Goal: Task Accomplishment & Management: Manage account settings

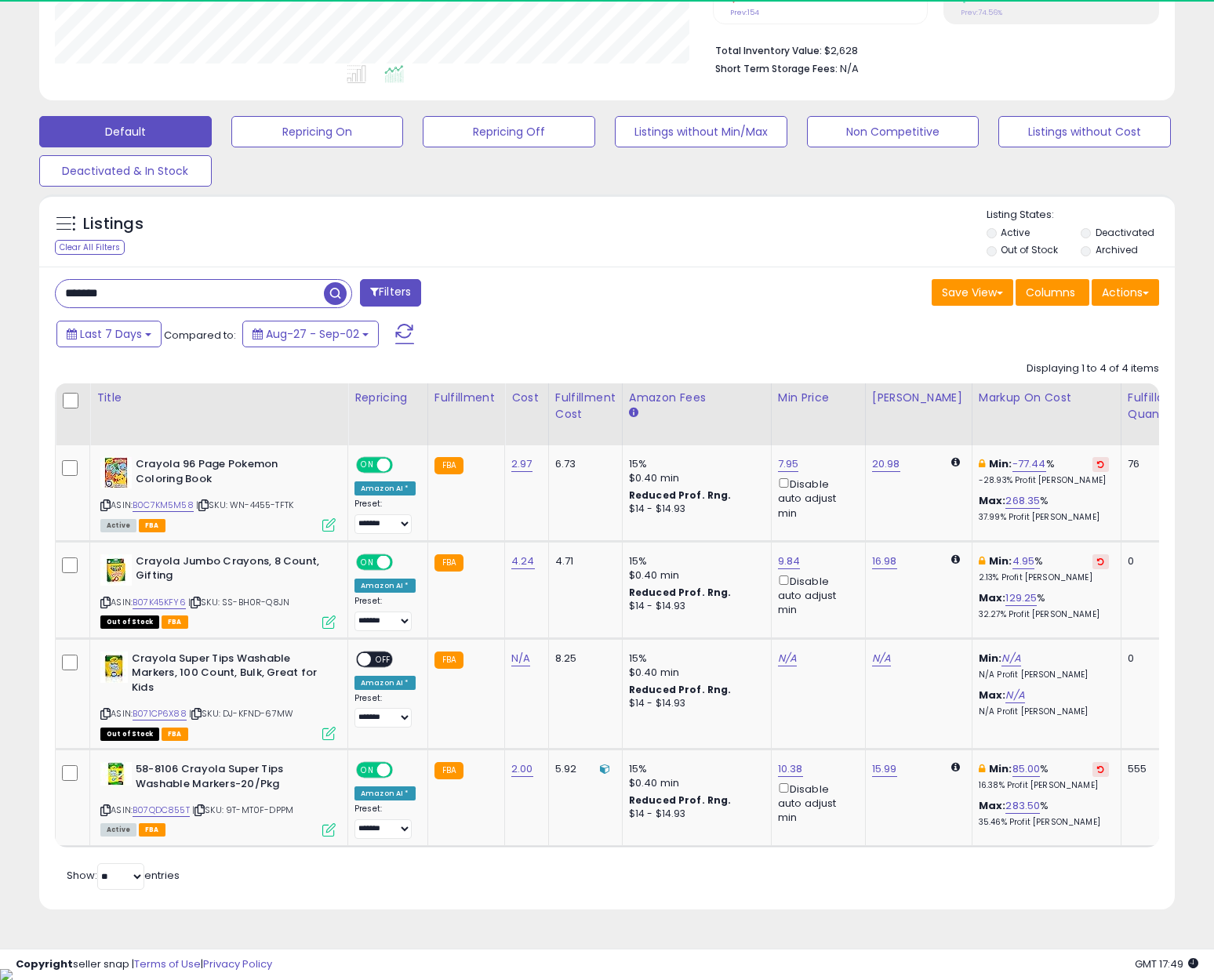
scroll to position [321, 658]
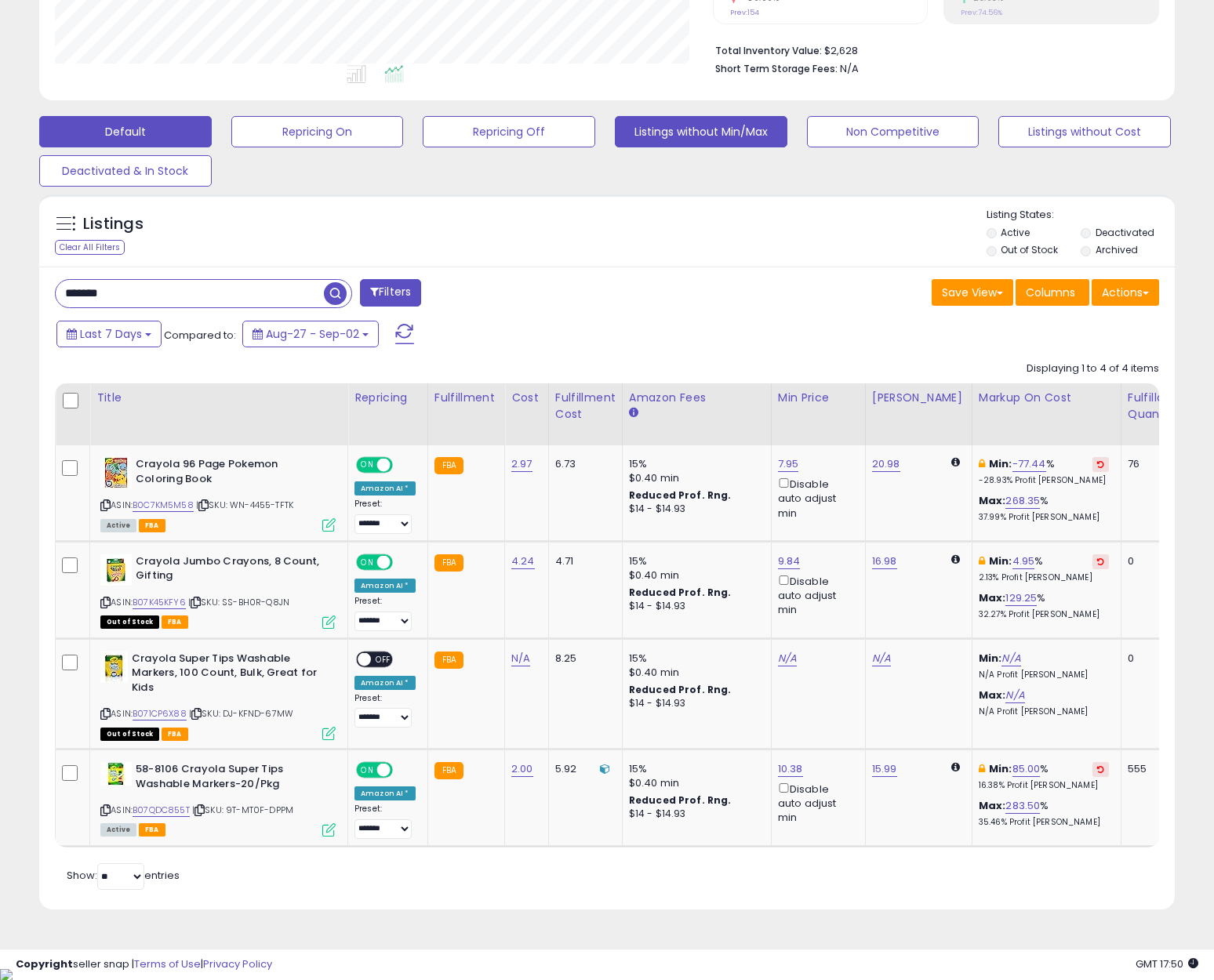
click at [668, 124] on button "Listings without Min/Max" at bounding box center [701, 131] width 173 height 31
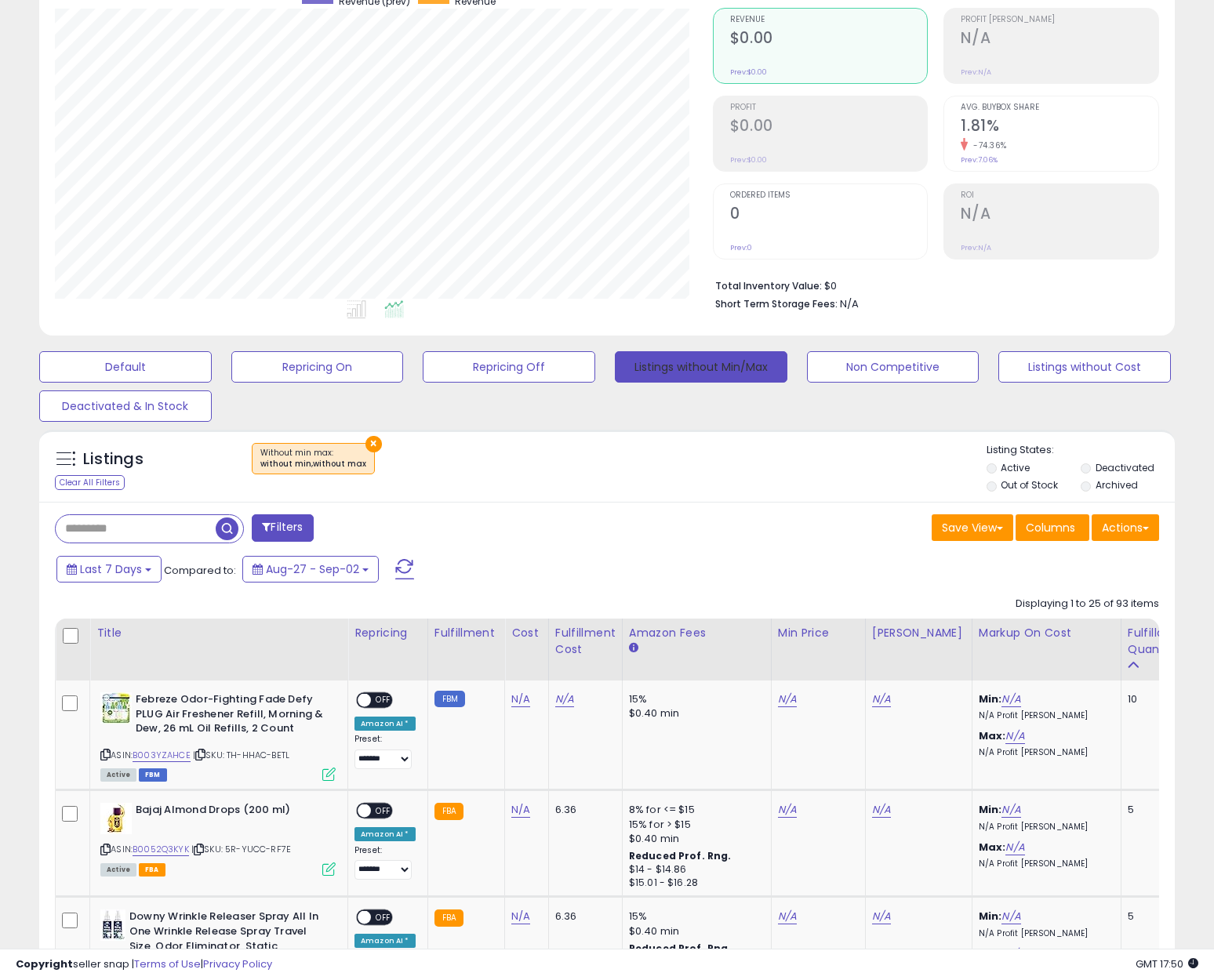
scroll to position [392, 0]
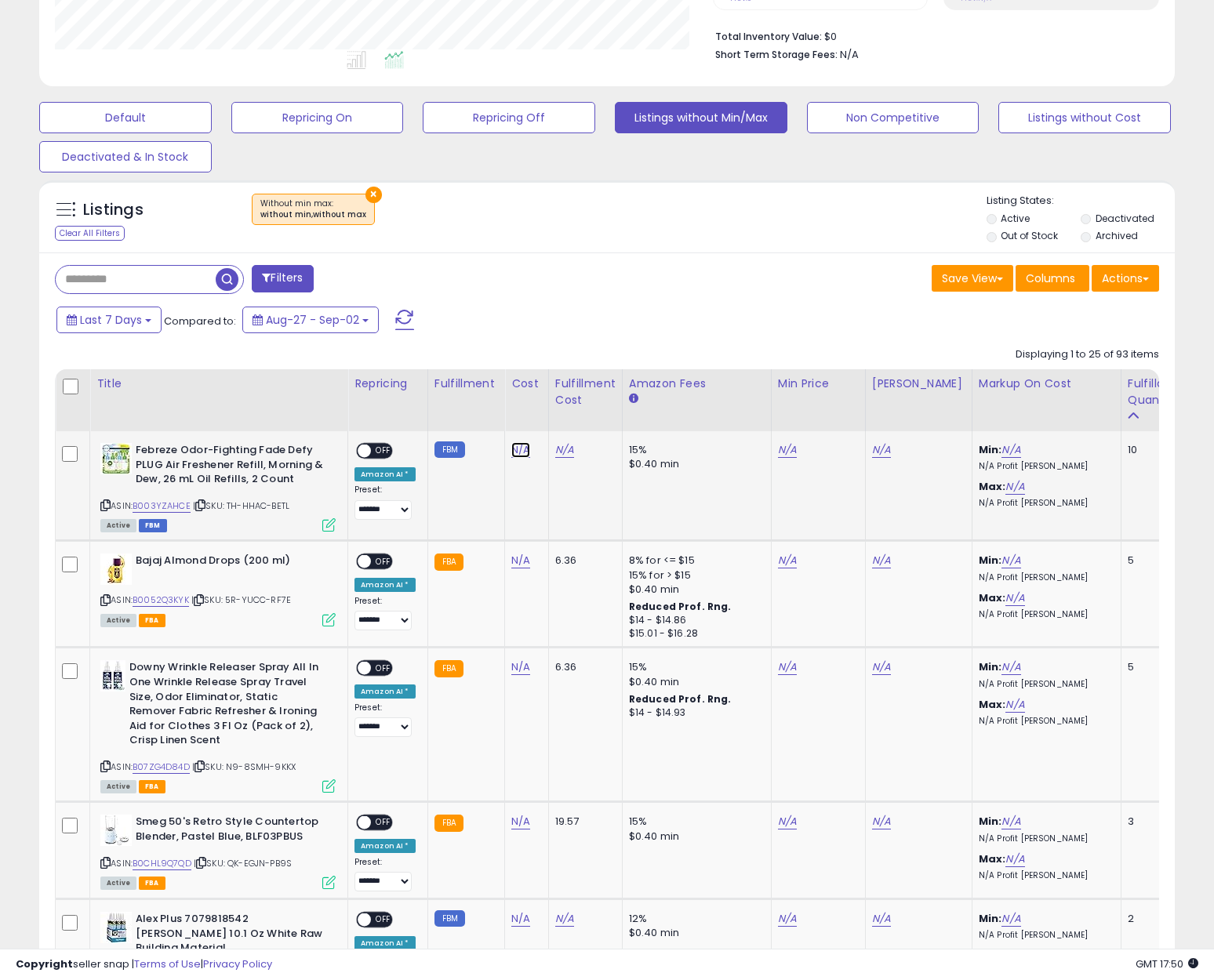
click at [518, 448] on link "N/A" at bounding box center [520, 449] width 19 height 15
type input "**"
click at [574, 415] on button "submit" at bounding box center [560, 410] width 27 height 24
click at [369, 449] on span at bounding box center [364, 451] width 13 height 13
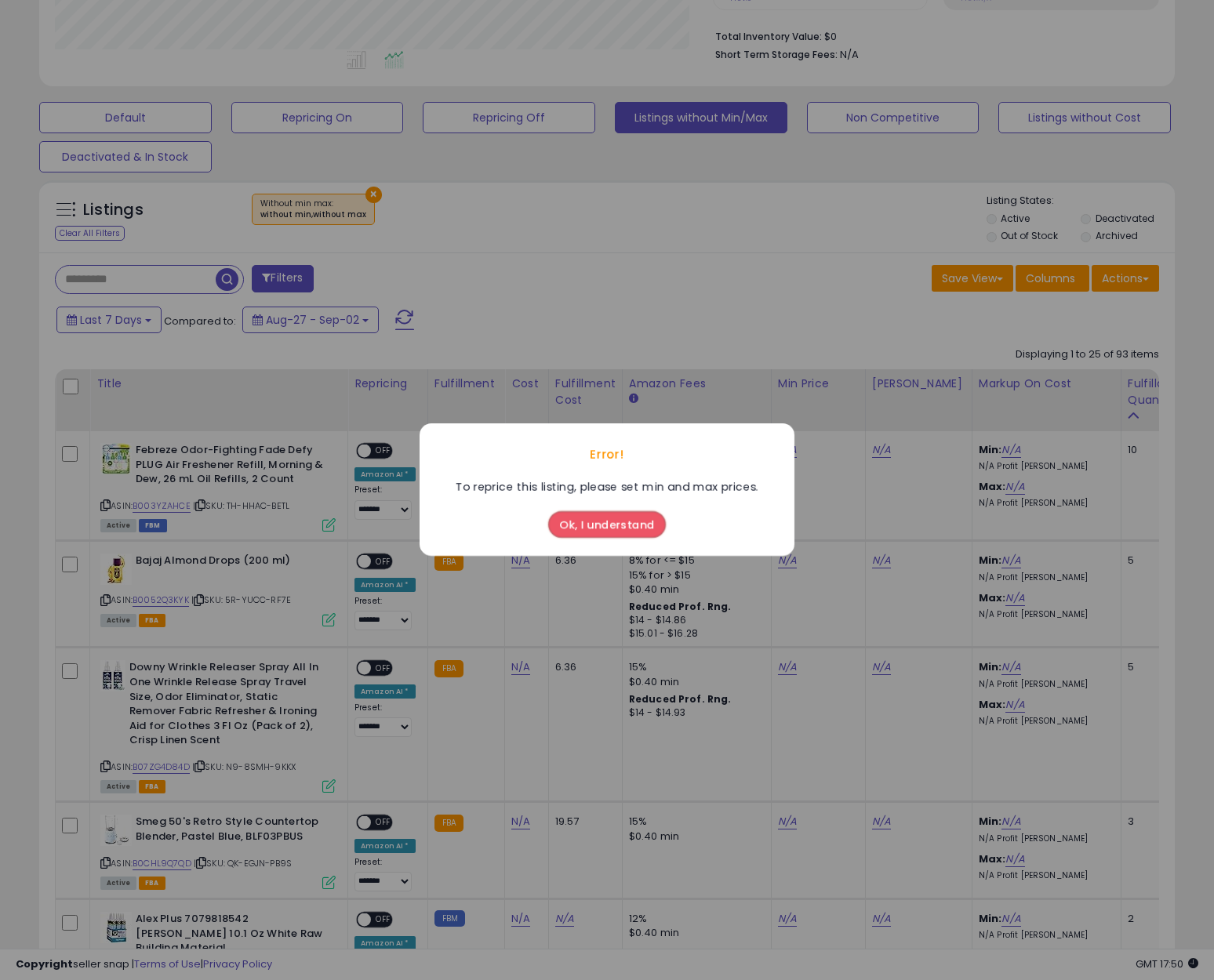
click at [631, 517] on button "Ok, I understand" at bounding box center [607, 525] width 117 height 27
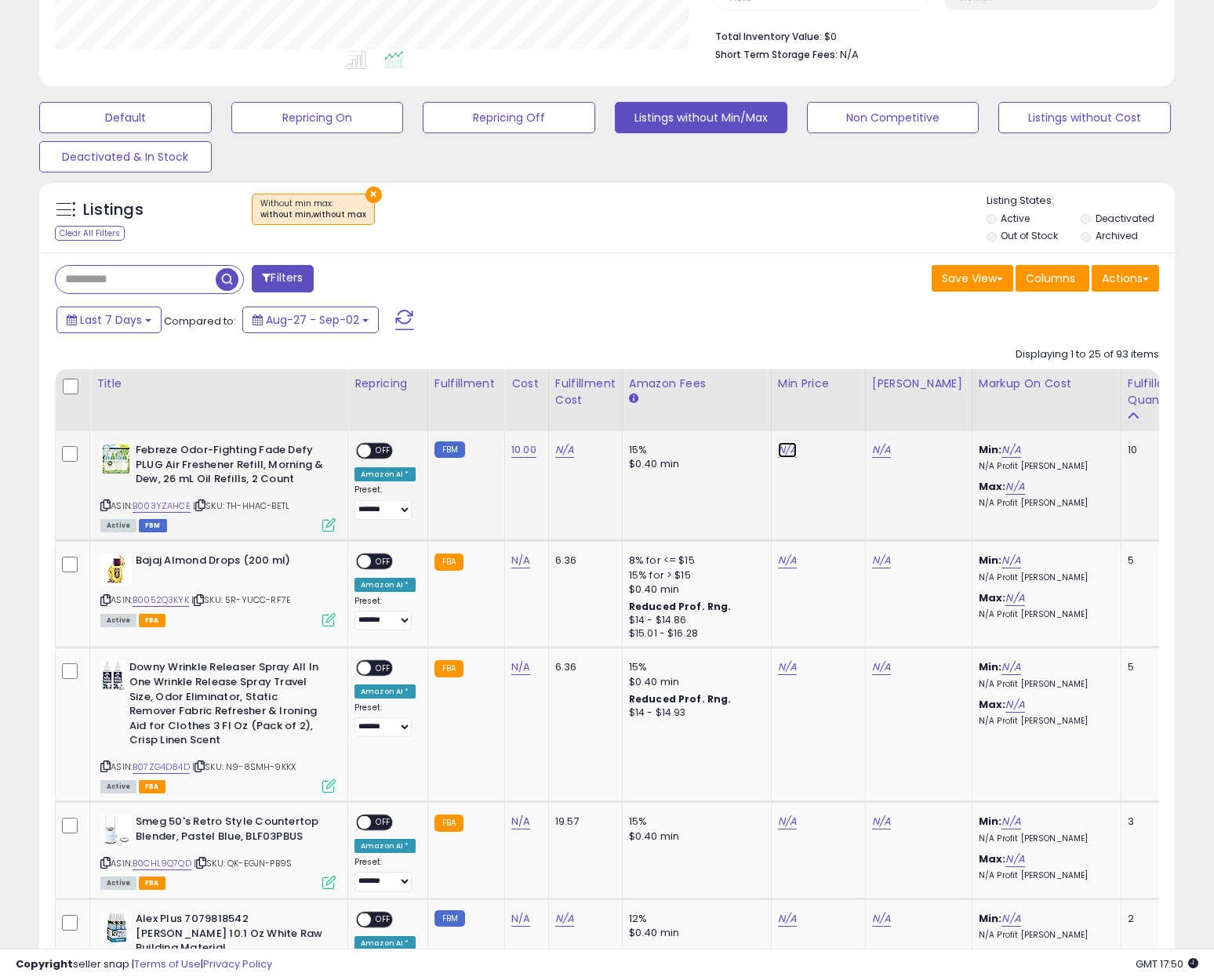
click at [778, 450] on link "N/A" at bounding box center [787, 449] width 19 height 15
click at [514, 447] on link "10.00" at bounding box center [523, 449] width 25 height 15
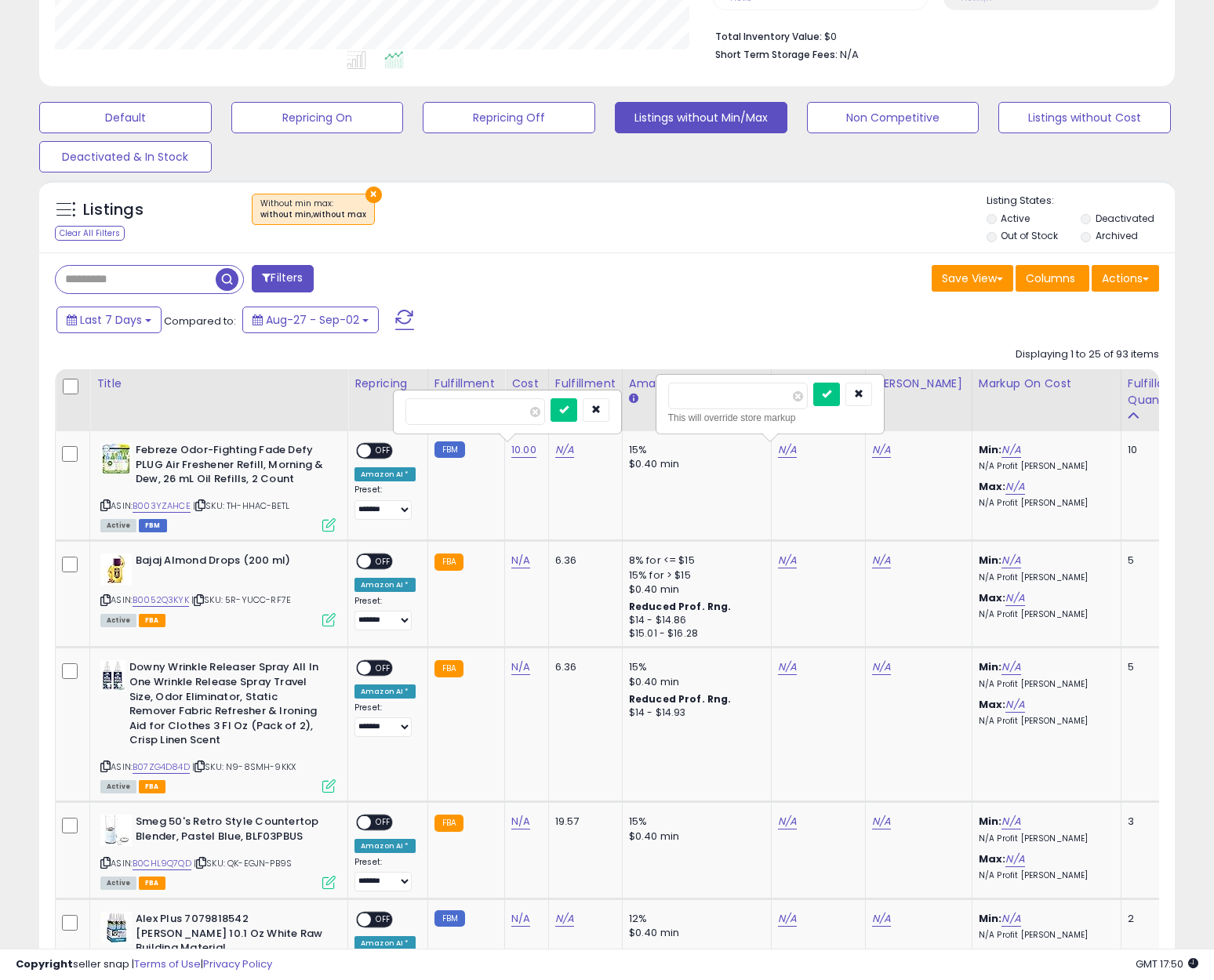
click at [422, 409] on input "*****" at bounding box center [475, 412] width 139 height 27
type input "*****"
click at [568, 414] on icon "submit" at bounding box center [564, 409] width 10 height 10
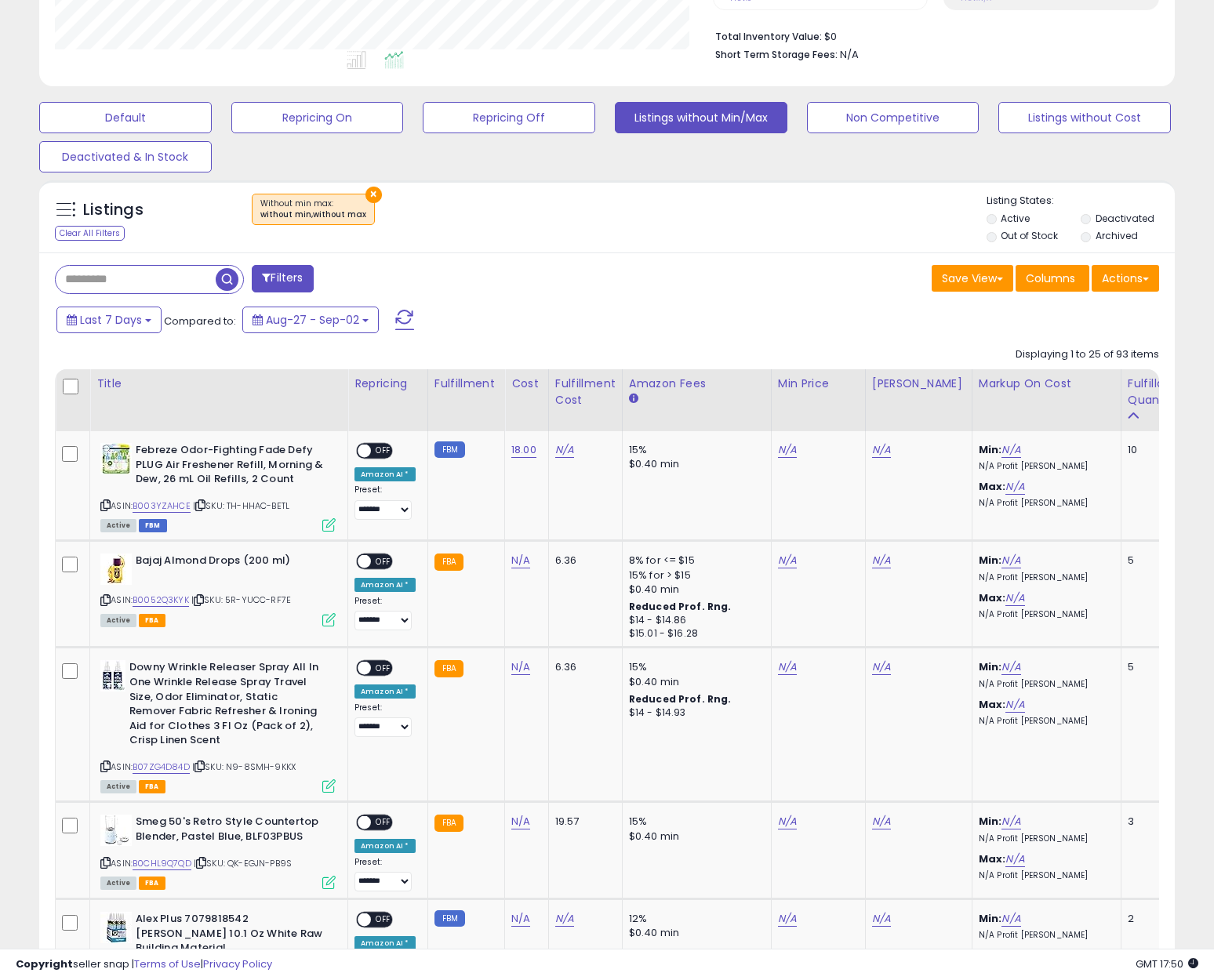
click at [762, 401] on th "Amazon Fees" at bounding box center [696, 400] width 149 height 62
click at [778, 444] on link "N/A" at bounding box center [787, 449] width 19 height 15
click at [832, 398] on icon "submit" at bounding box center [827, 394] width 10 height 10
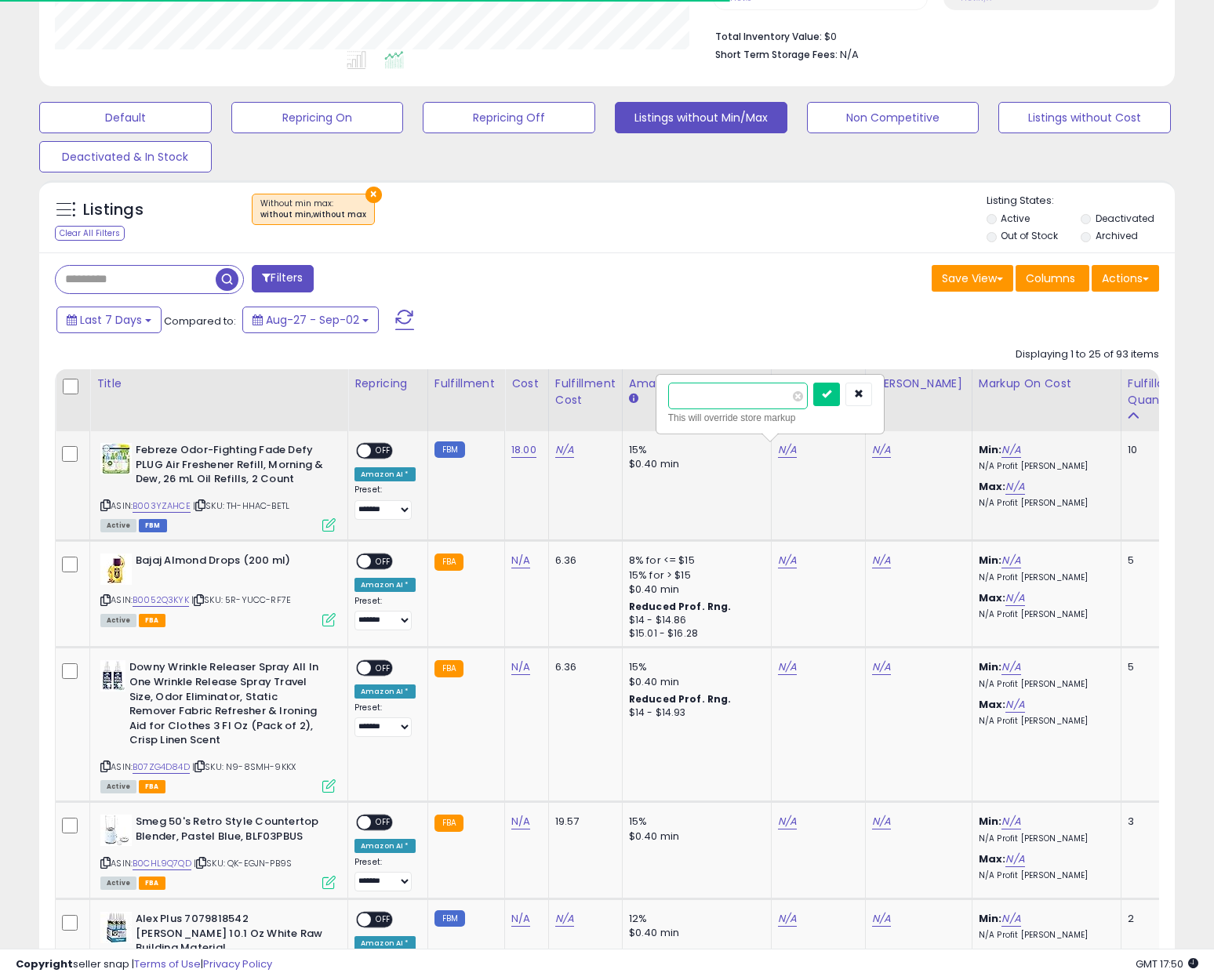
drag, startPoint x: 727, startPoint y: 401, endPoint x: 669, endPoint y: 391, distance: 58.9
click at [669, 391] on input "*" at bounding box center [737, 395] width 139 height 27
type input "*"
click at [832, 395] on icon "submit" at bounding box center [827, 394] width 10 height 10
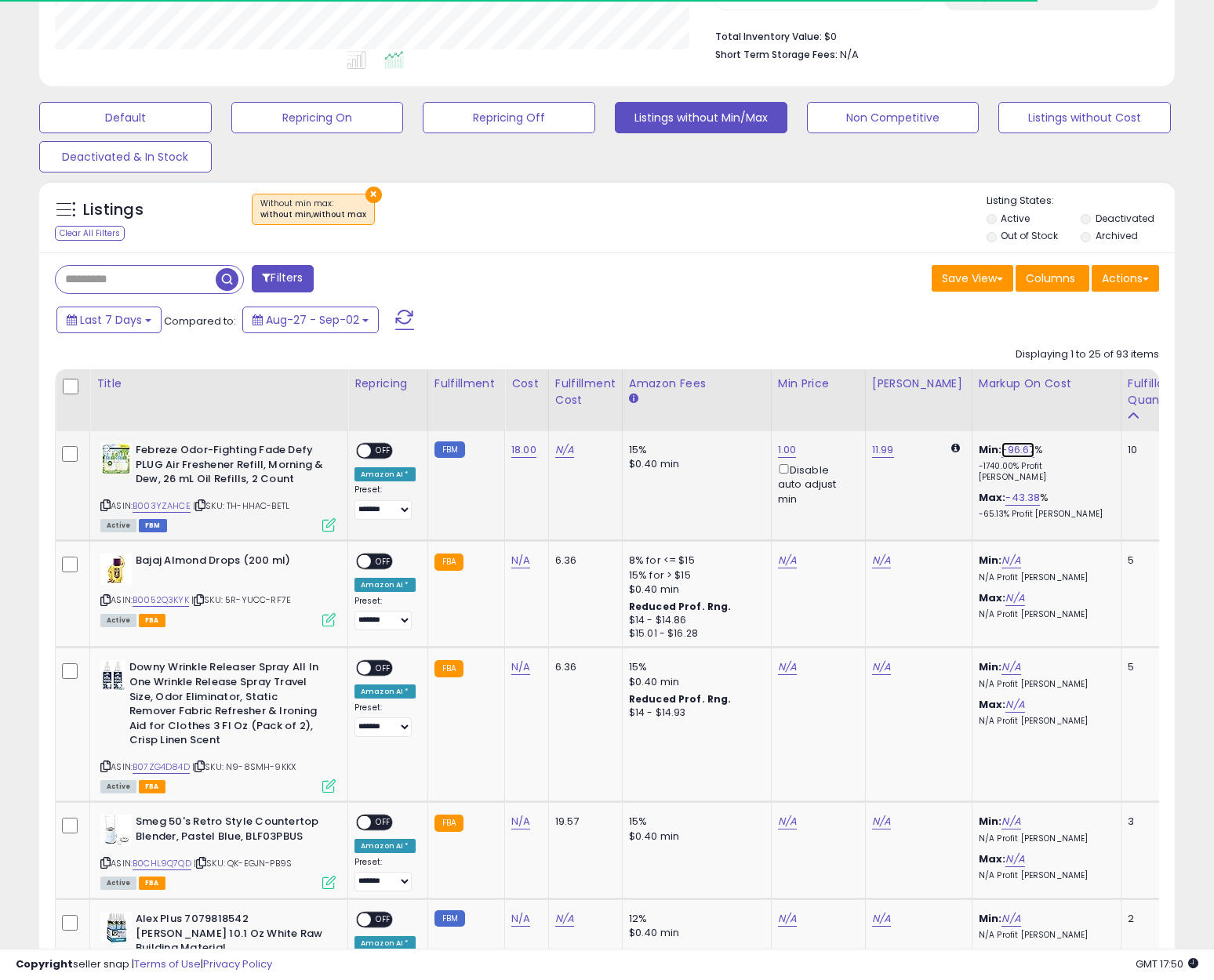
click at [1004, 452] on link "-96.67" at bounding box center [1018, 449] width 33 height 15
type input "*"
click at [1051, 395] on icon "submit" at bounding box center [1046, 394] width 10 height 10
click at [865, 451] on td "11.99" at bounding box center [918, 486] width 107 height 110
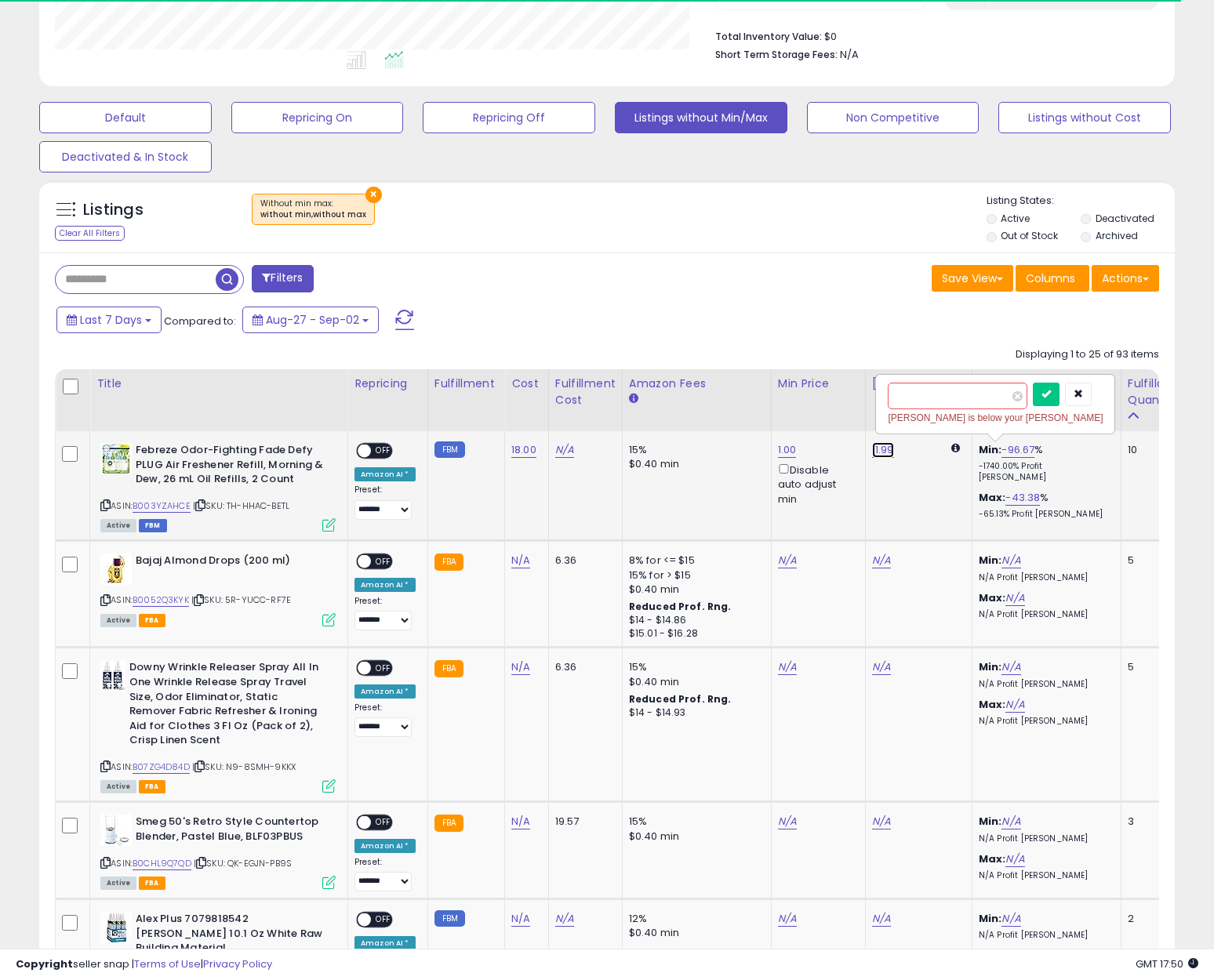
click at [876, 449] on link "11.99" at bounding box center [883, 449] width 22 height 15
drag, startPoint x: 820, startPoint y: 398, endPoint x: 753, endPoint y: 395, distance: 67.1
click at [753, 395] on div "***** This will override store markup" at bounding box center [864, 404] width 226 height 57
type input "**"
click at [1092, 400] on button "button" at bounding box center [1078, 394] width 27 height 24
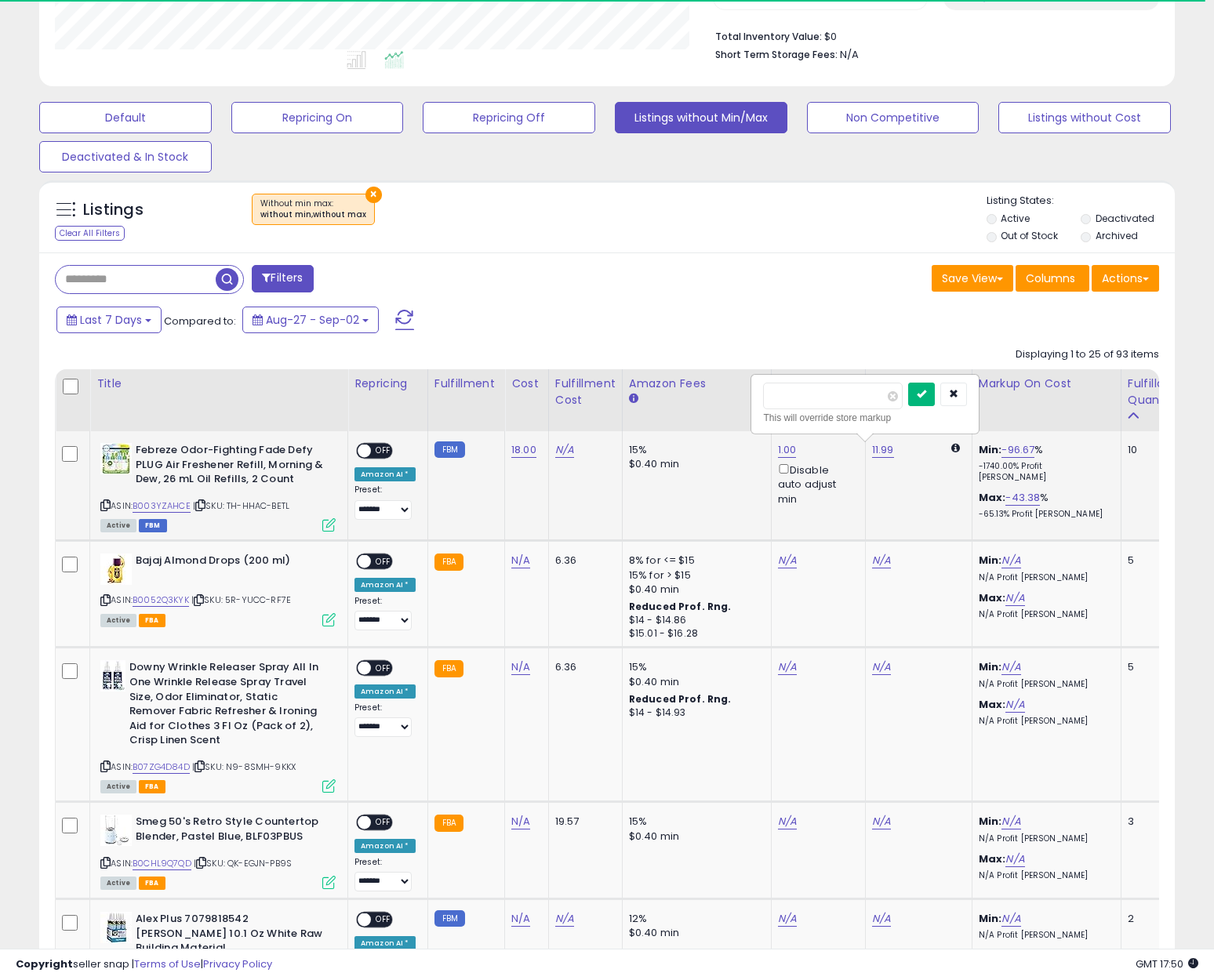
click at [935, 404] on button "submit" at bounding box center [921, 394] width 27 height 24
click at [779, 452] on link "1.00" at bounding box center [787, 449] width 19 height 15
drag, startPoint x: 716, startPoint y: 393, endPoint x: 585, endPoint y: 373, distance: 132.5
type input "*"
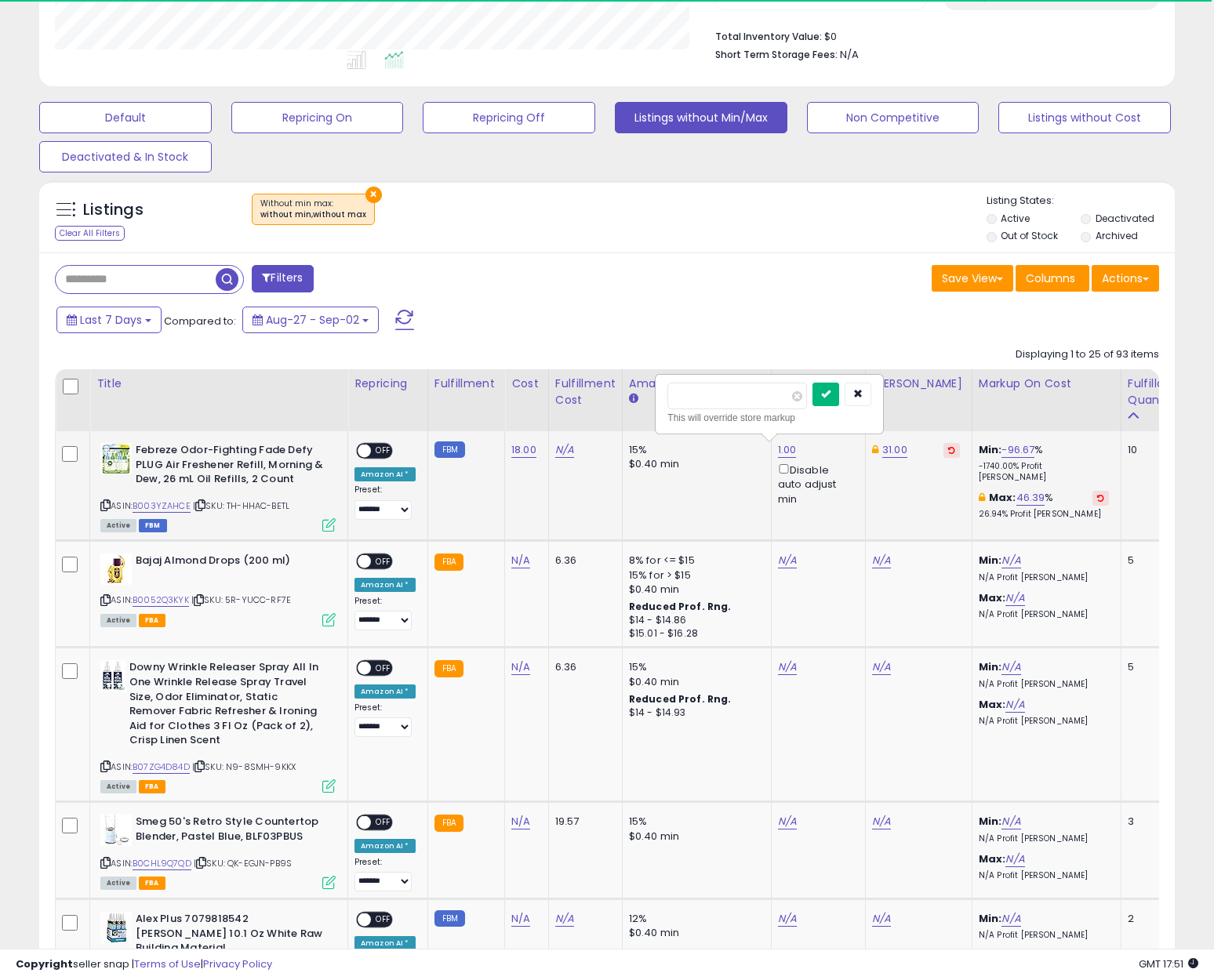
click at [831, 395] on icon "submit" at bounding box center [826, 394] width 10 height 10
click at [1009, 452] on link "-96.67" at bounding box center [1018, 449] width 33 height 15
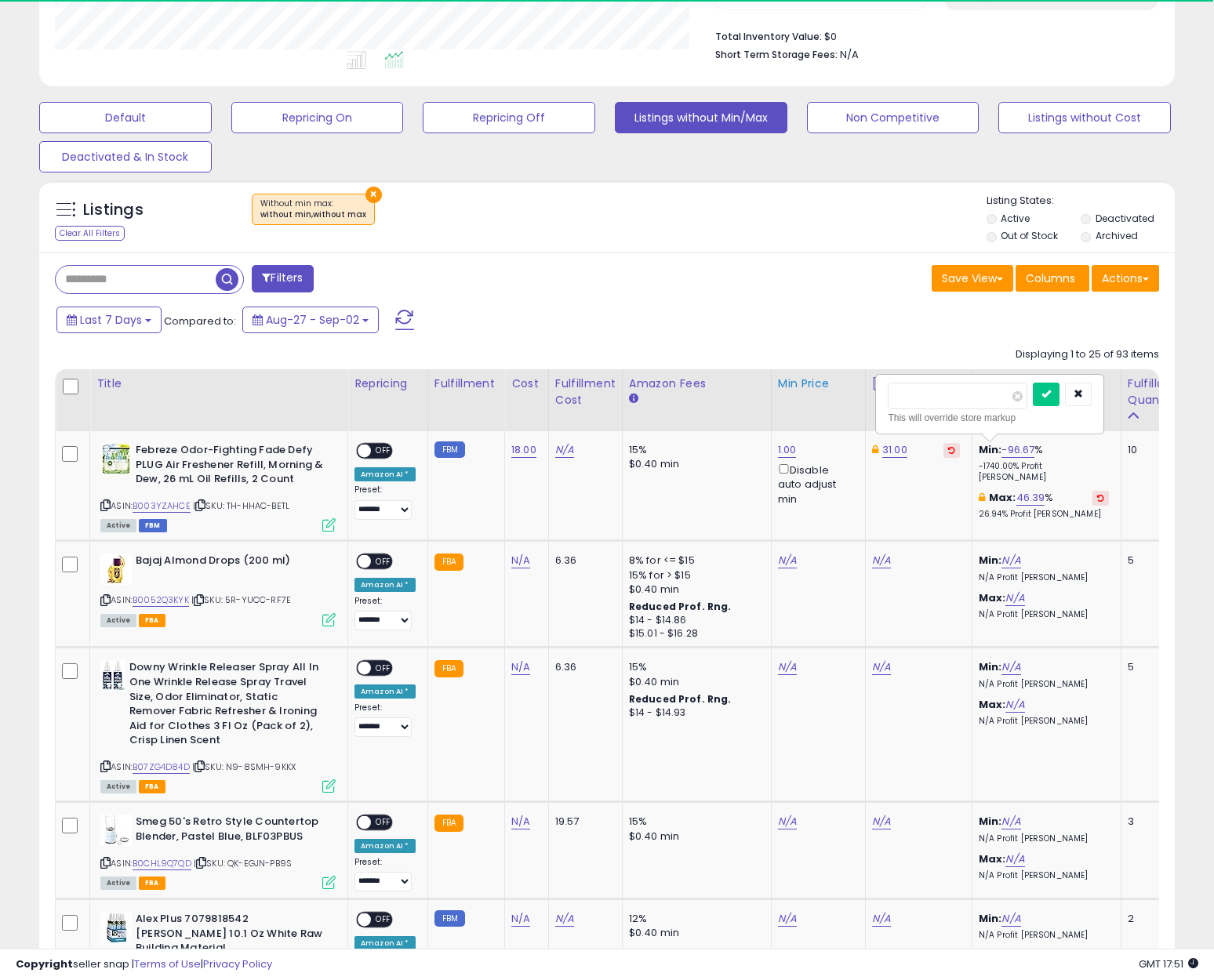
drag, startPoint x: 861, startPoint y: 397, endPoint x: 837, endPoint y: 399, distance: 24.1
drag, startPoint x: 938, startPoint y: 402, endPoint x: 906, endPoint y: 400, distance: 32.1
click at [896, 400] on input "******" at bounding box center [957, 395] width 139 height 27
type input "*"
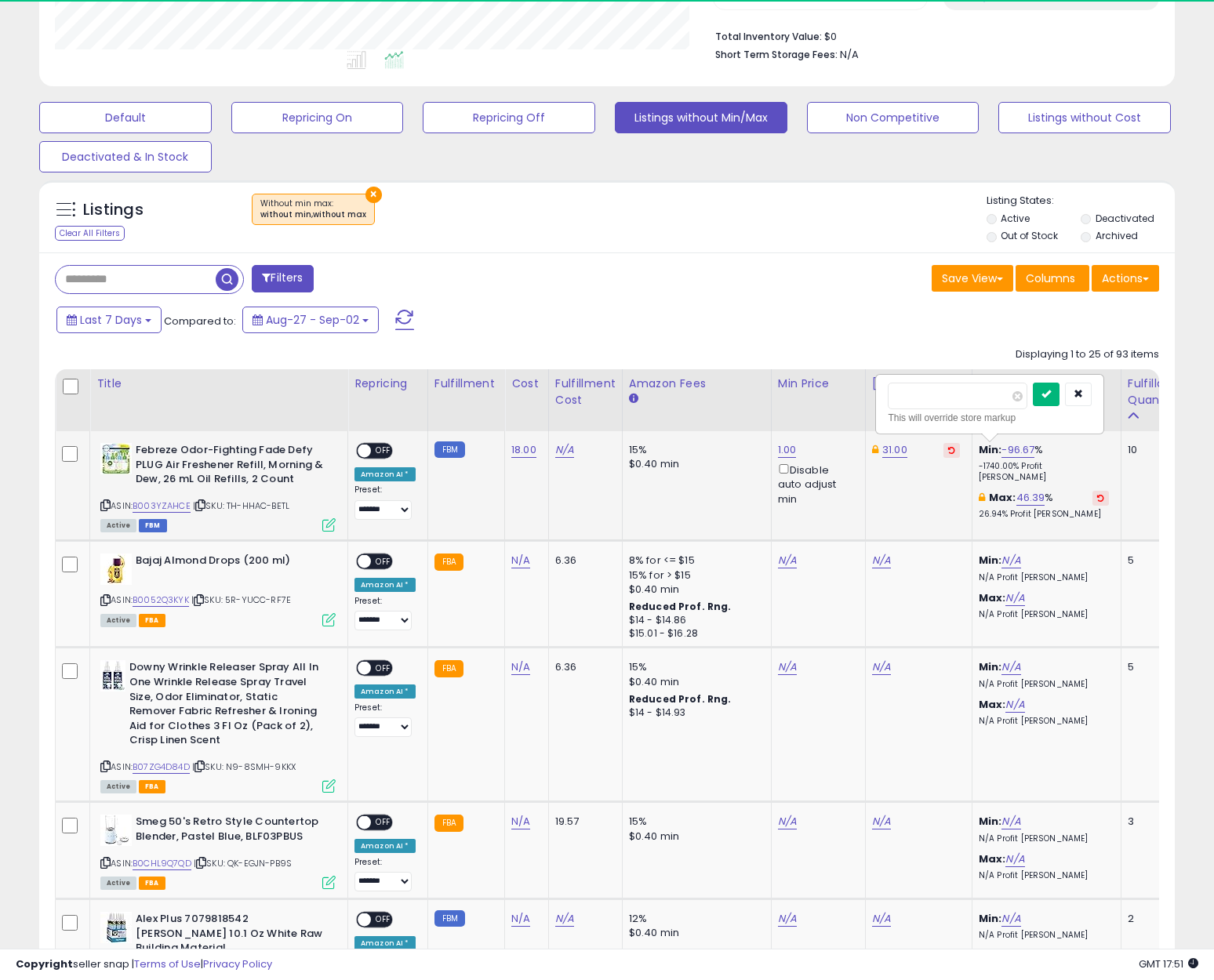
click at [1051, 395] on icon "submit" at bounding box center [1046, 394] width 10 height 10
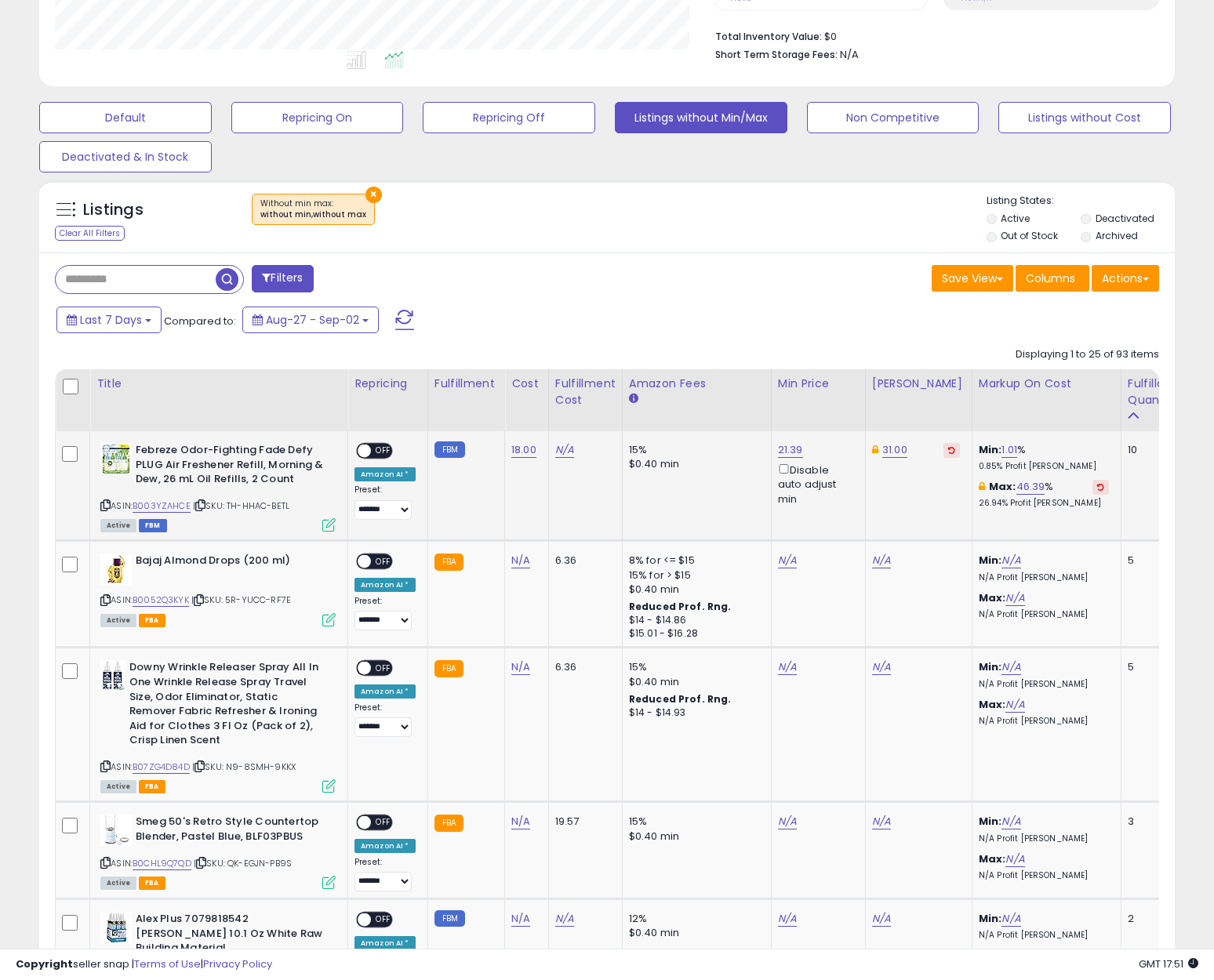
click at [373, 451] on span "OFF" at bounding box center [383, 451] width 25 height 13
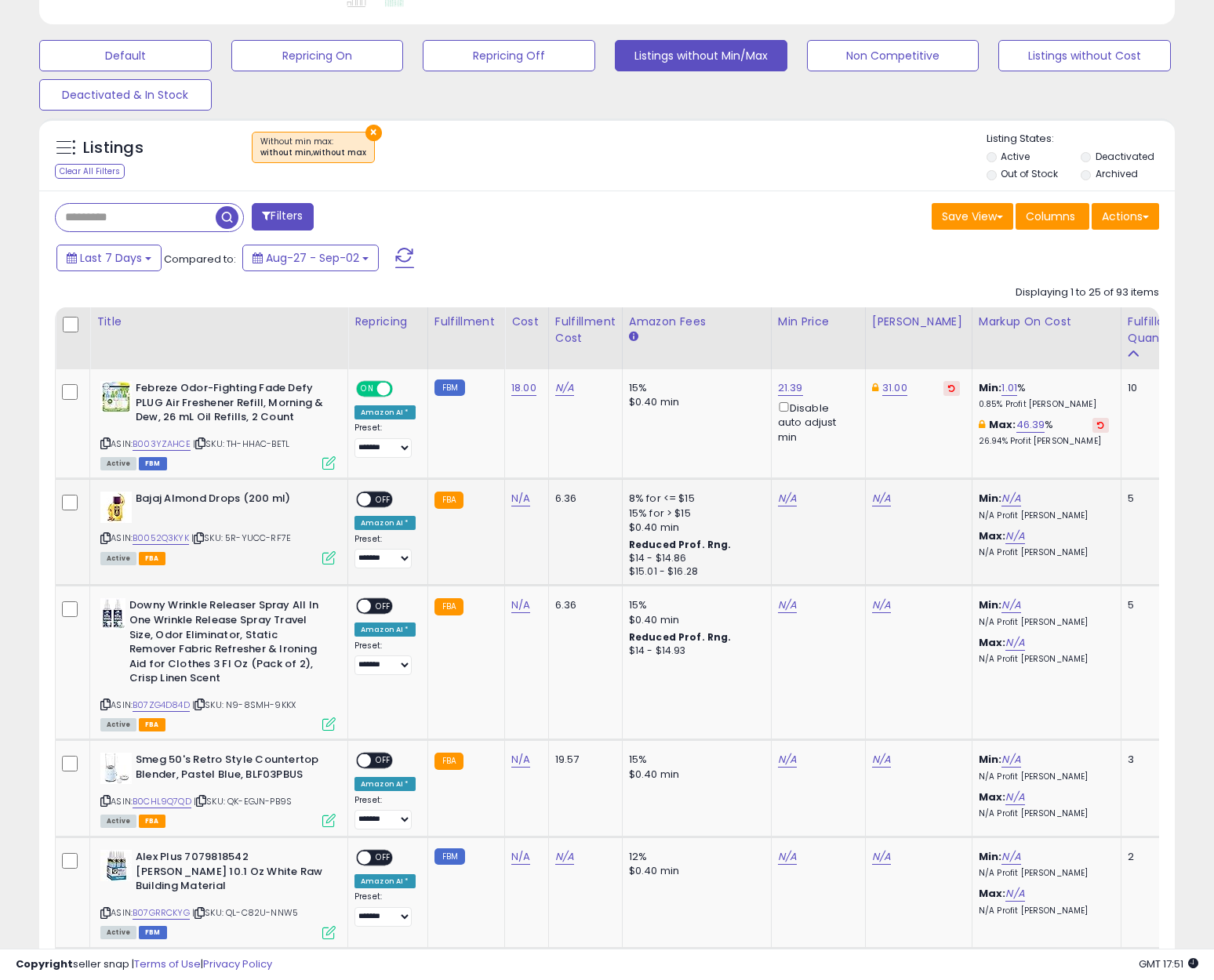
scroll to position [549, 0]
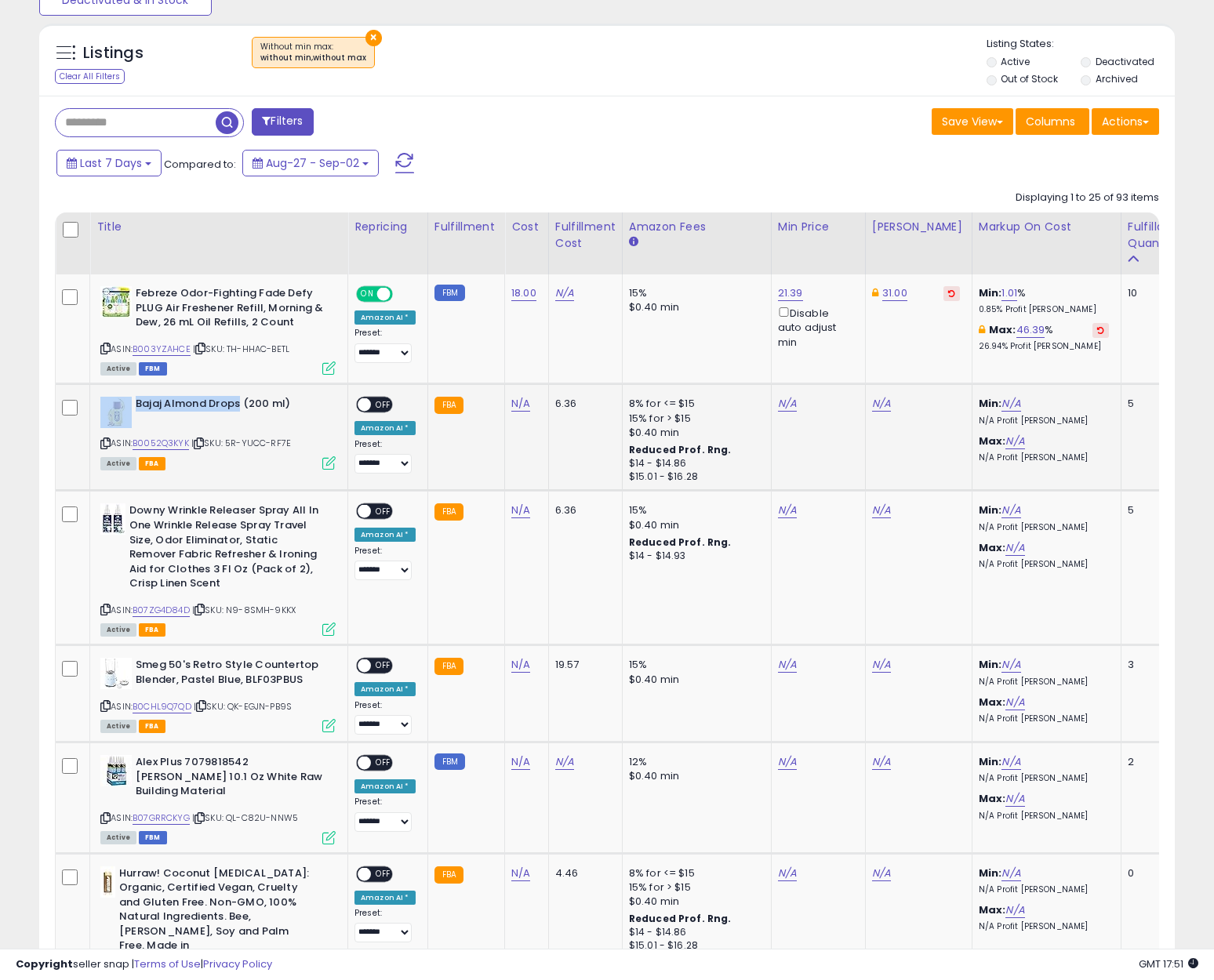
drag, startPoint x: 135, startPoint y: 402, endPoint x: 238, endPoint y: 406, distance: 103.1
click at [238, 406] on div "Bajaj Almond Drops (200 ml)" at bounding box center [218, 413] width 236 height 31
copy div "Bajaj Almond Drops"
click at [511, 398] on link "N/A" at bounding box center [520, 404] width 19 height 15
type input "****"
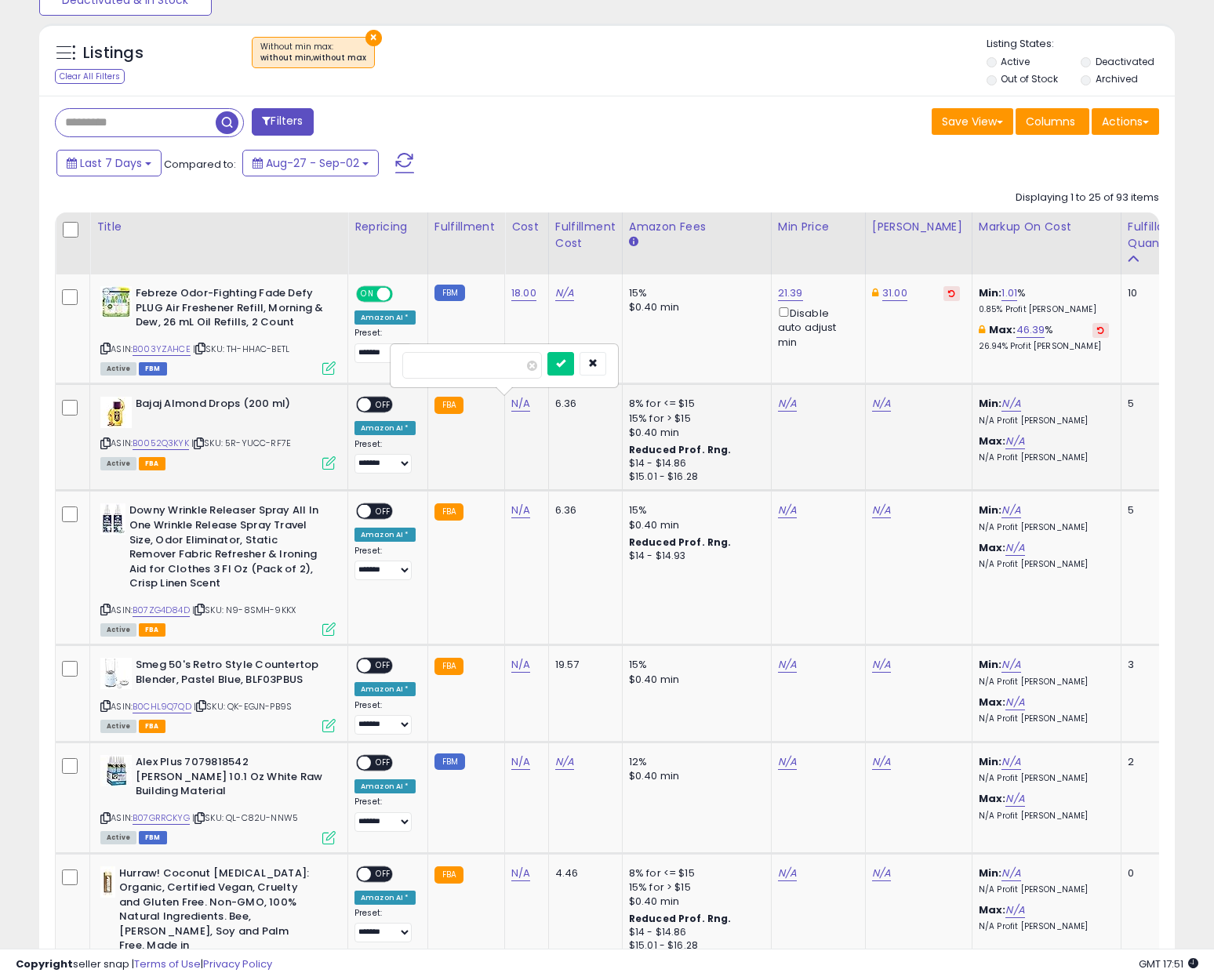
click button "submit" at bounding box center [560, 364] width 27 height 24
click at [386, 410] on span "OFF" at bounding box center [383, 405] width 25 height 13
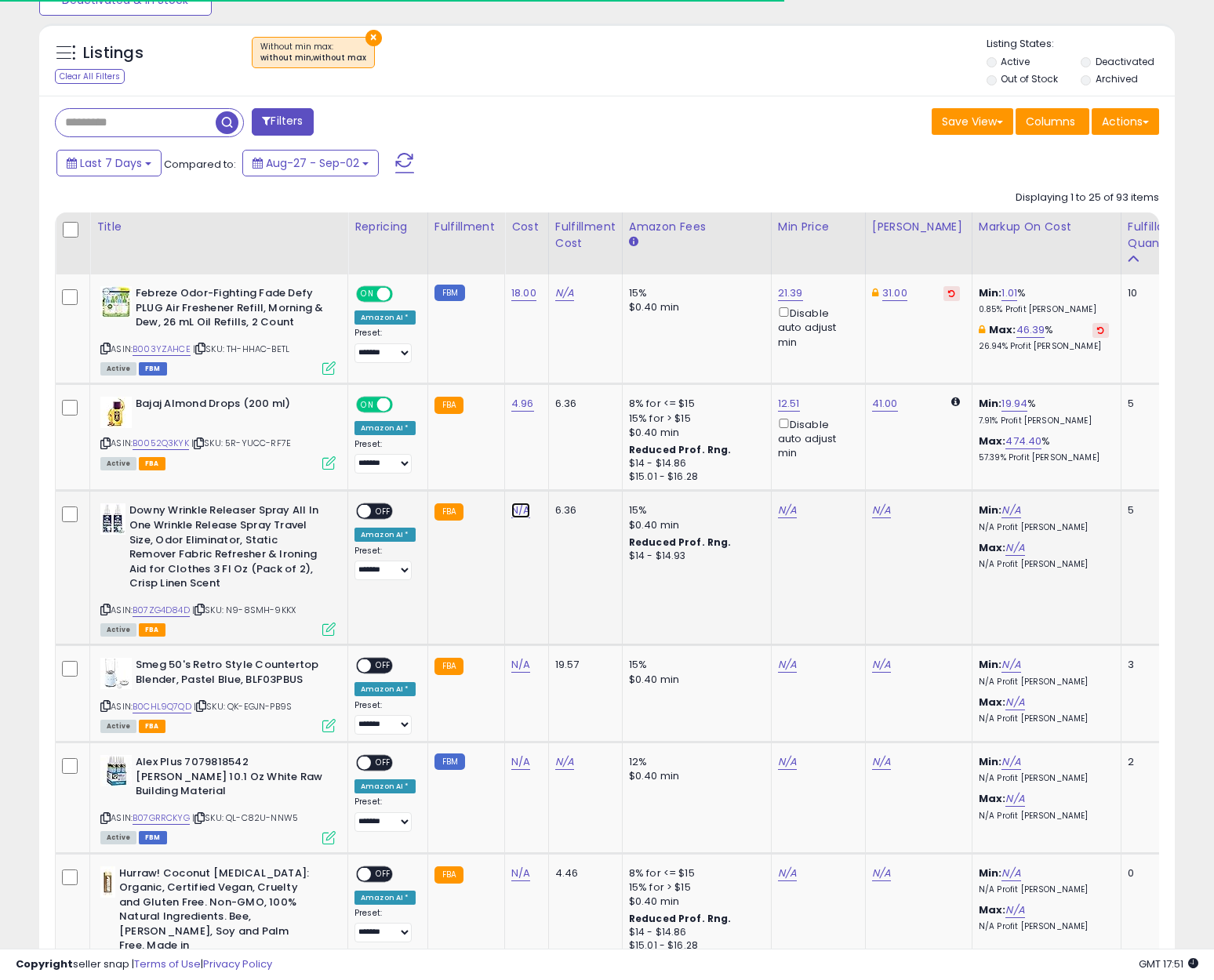
click at [517, 516] on link "N/A" at bounding box center [520, 510] width 19 height 15
type input "****"
click button "submit" at bounding box center [560, 470] width 27 height 24
click at [344, 514] on td "Downy Wrinkle Releaser Spray All In One Wrinkle Release Spray Travel Size, Odor…" at bounding box center [219, 567] width 258 height 154
click at [355, 514] on div "**********" at bounding box center [385, 542] width 61 height 77
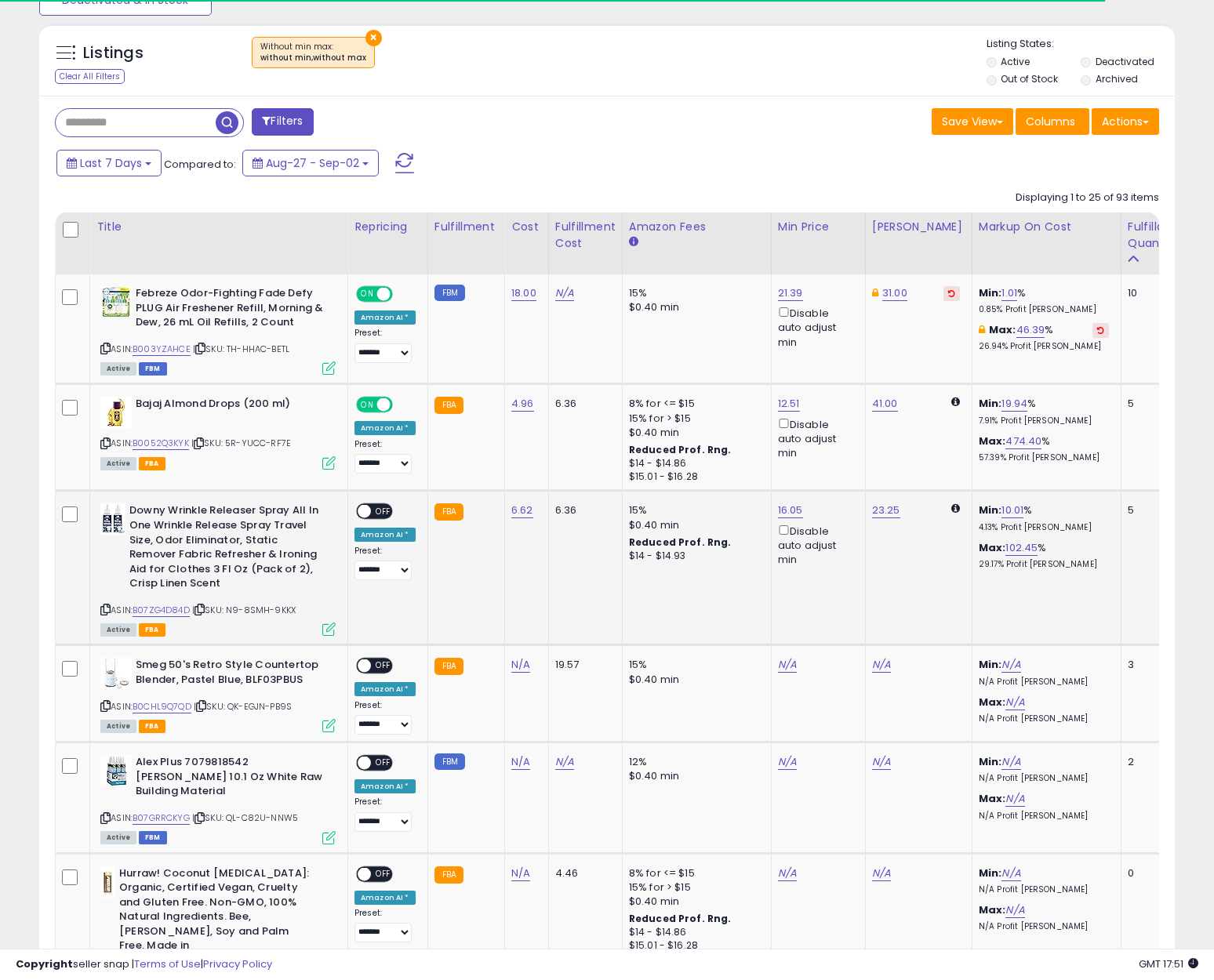
click at [359, 513] on span at bounding box center [364, 511] width 13 height 13
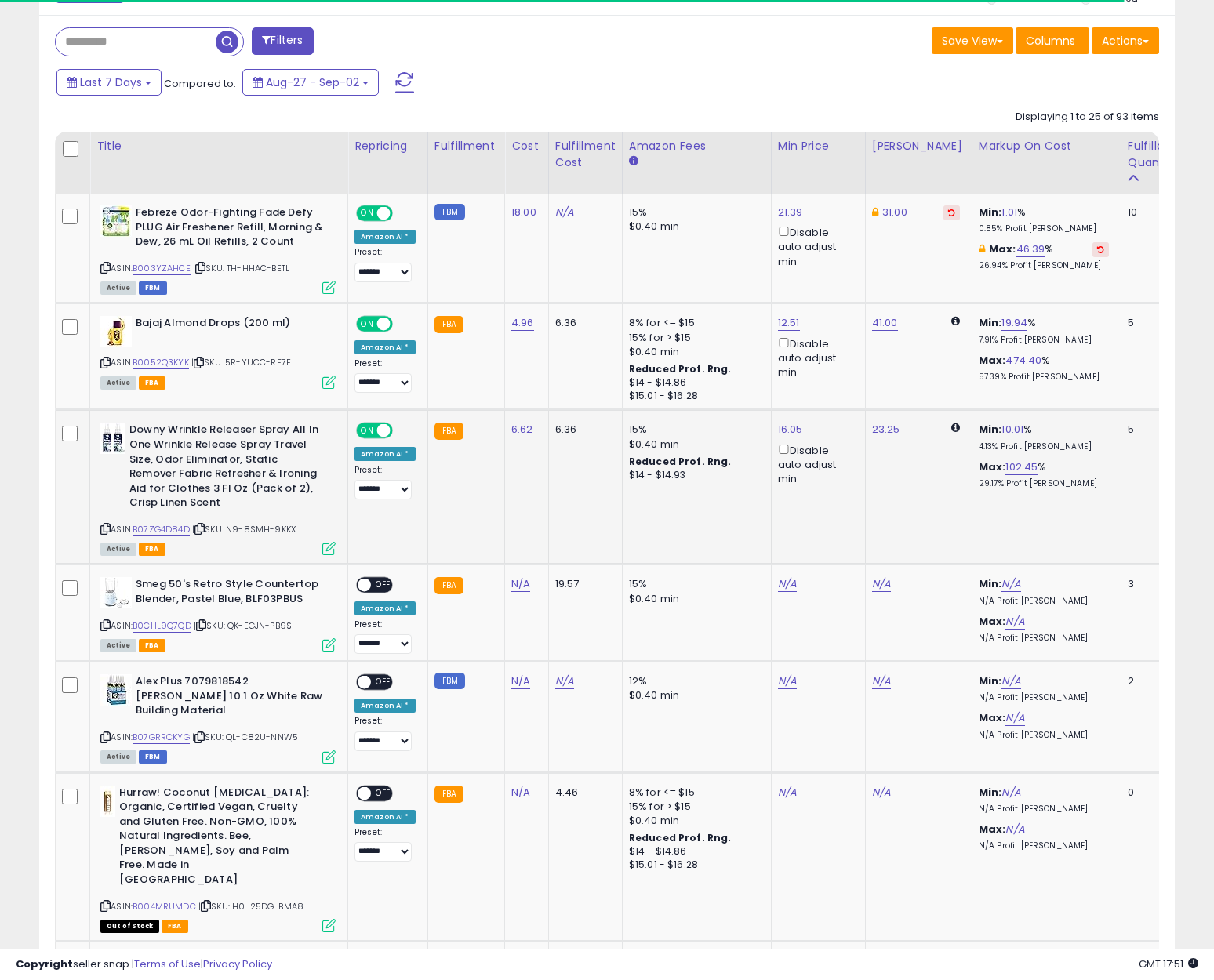
scroll to position [706, 0]
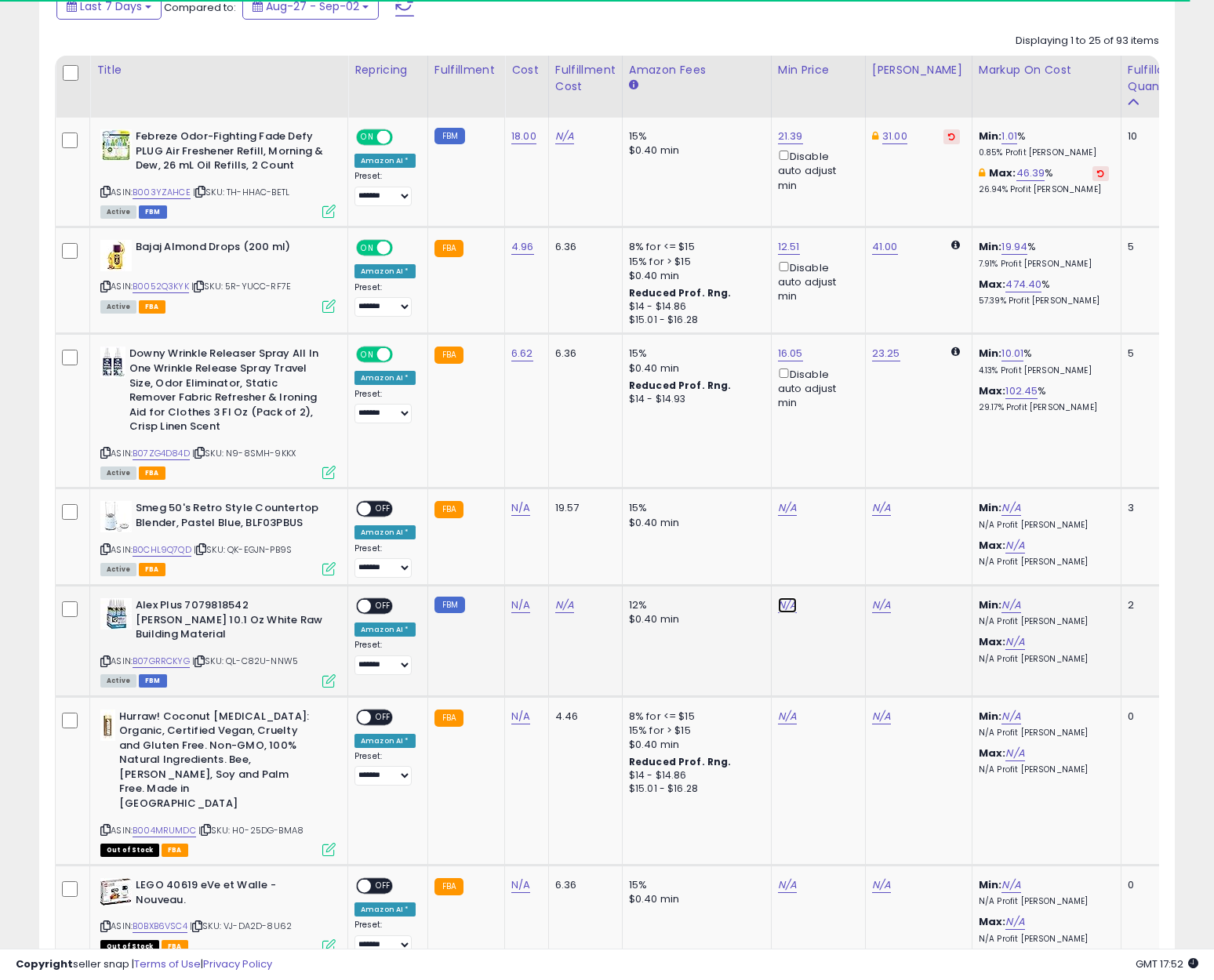
click at [786, 607] on link "N/A" at bounding box center [787, 605] width 19 height 15
type input "**"
click button "submit" at bounding box center [826, 550] width 27 height 24
click at [522, 609] on link "N/A" at bounding box center [520, 605] width 19 height 15
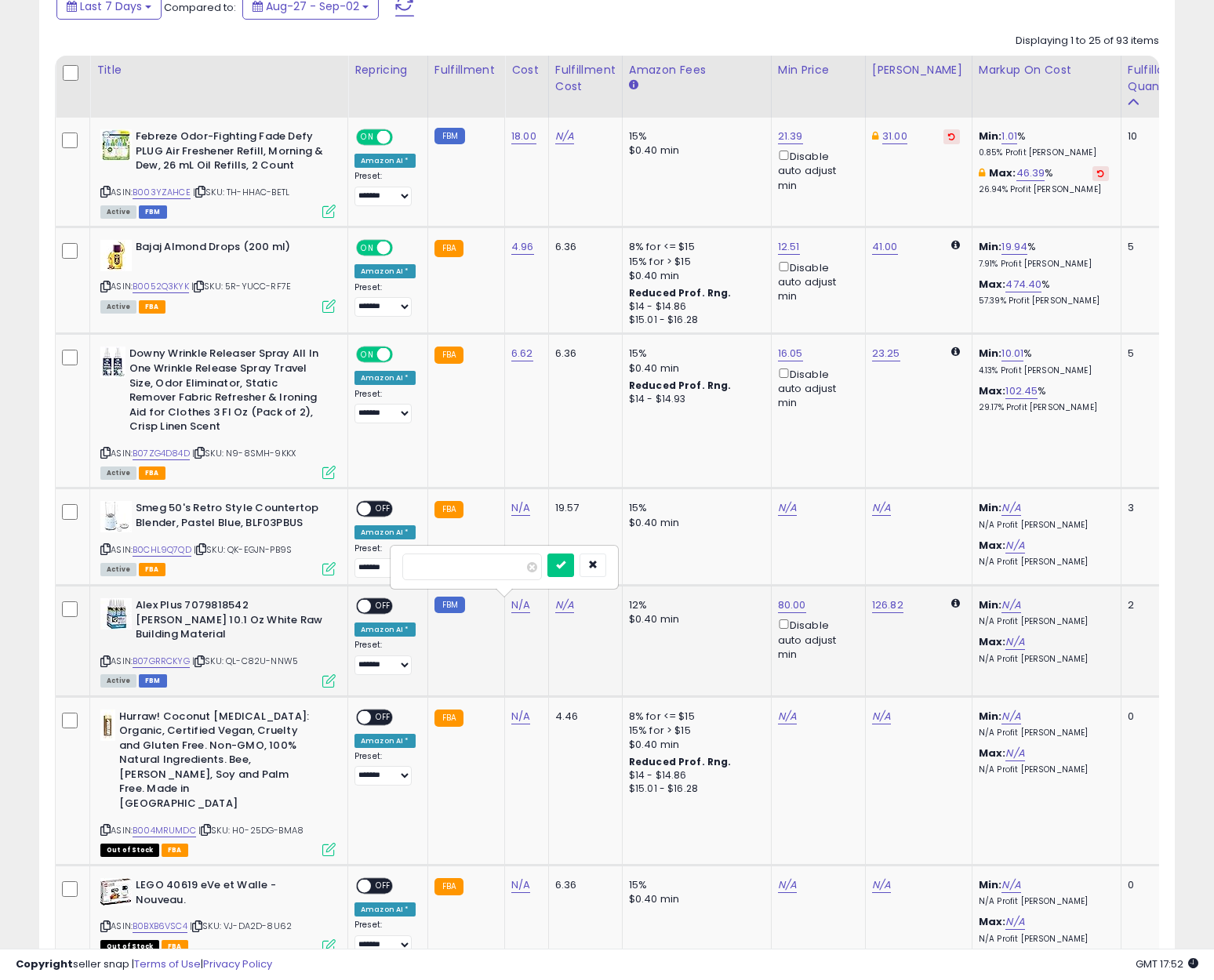
type input "*"
type input "**"
click button "submit" at bounding box center [560, 565] width 27 height 24
click at [380, 608] on span "OFF" at bounding box center [383, 607] width 25 height 13
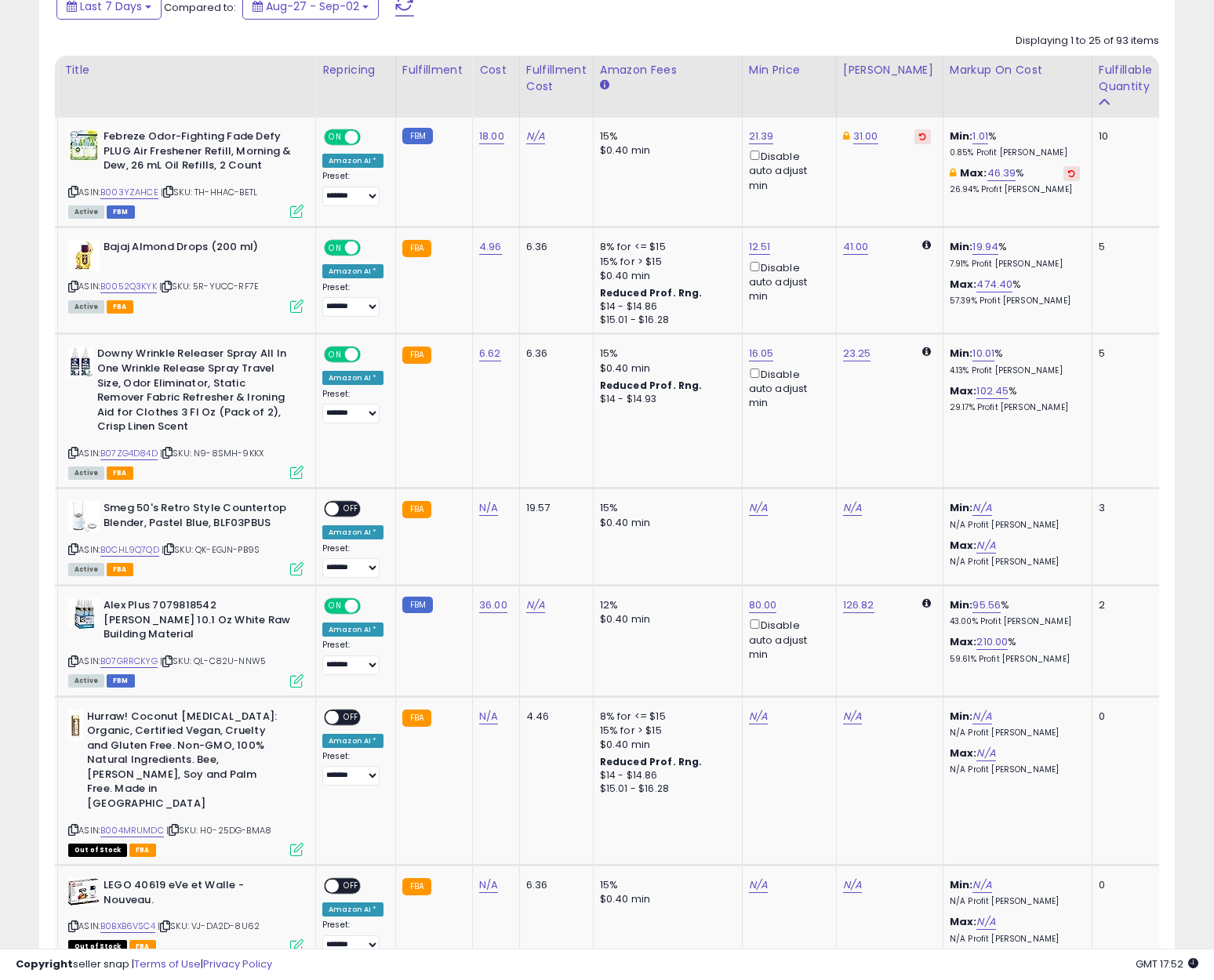
scroll to position [0, 0]
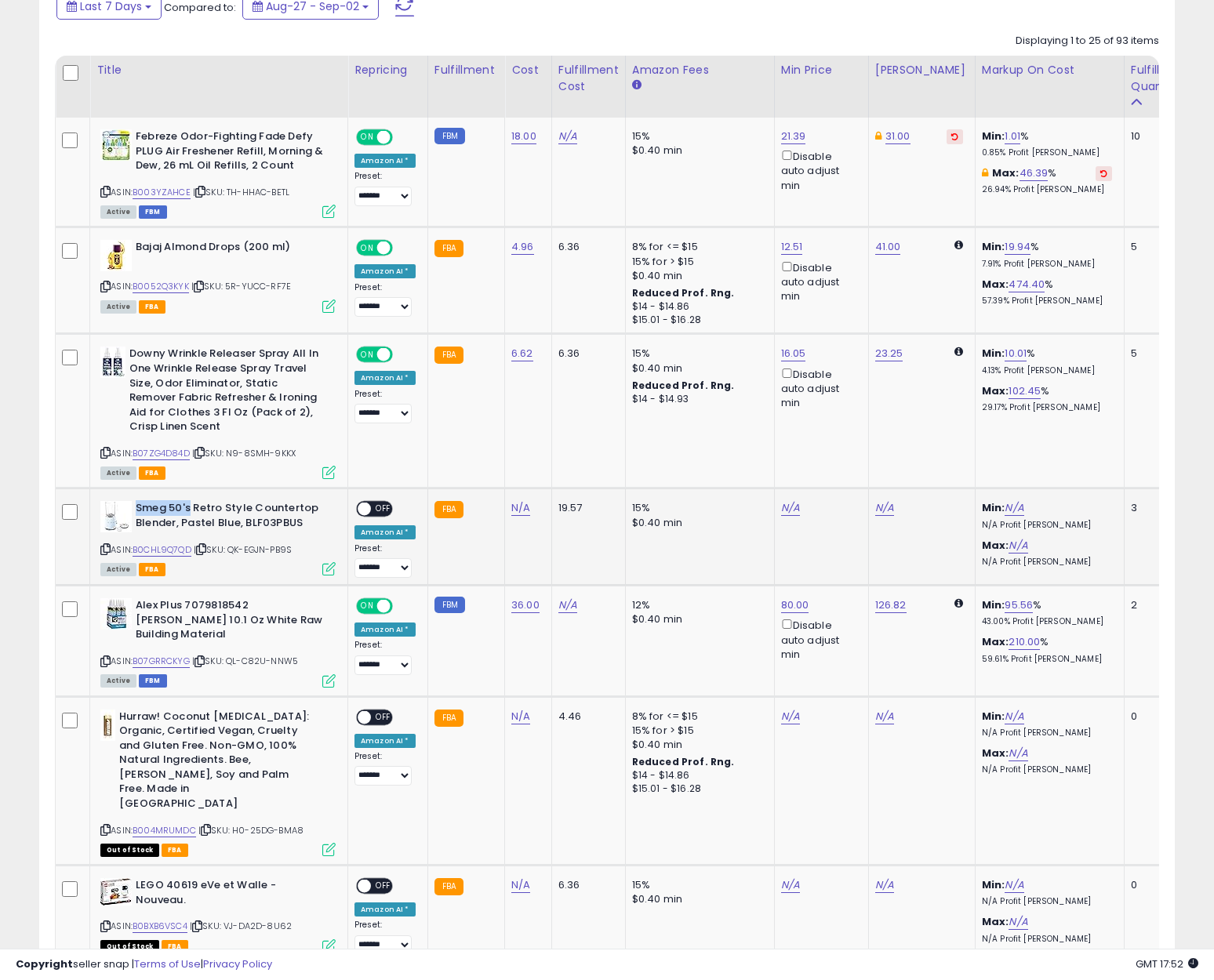
drag, startPoint x: 137, startPoint y: 505, endPoint x: 192, endPoint y: 503, distance: 55.0
click at [192, 503] on b "Smeg 50's Retro Style Countertop Blender, Pastel Blue, BLF03PBUS" at bounding box center [231, 518] width 191 height 33
copy b "Smeg 50's"
click at [179, 550] on link "B0CHL9Q7QD" at bounding box center [162, 550] width 59 height 13
click at [675, 559] on td "15% $0.40 min" at bounding box center [700, 536] width 149 height 97
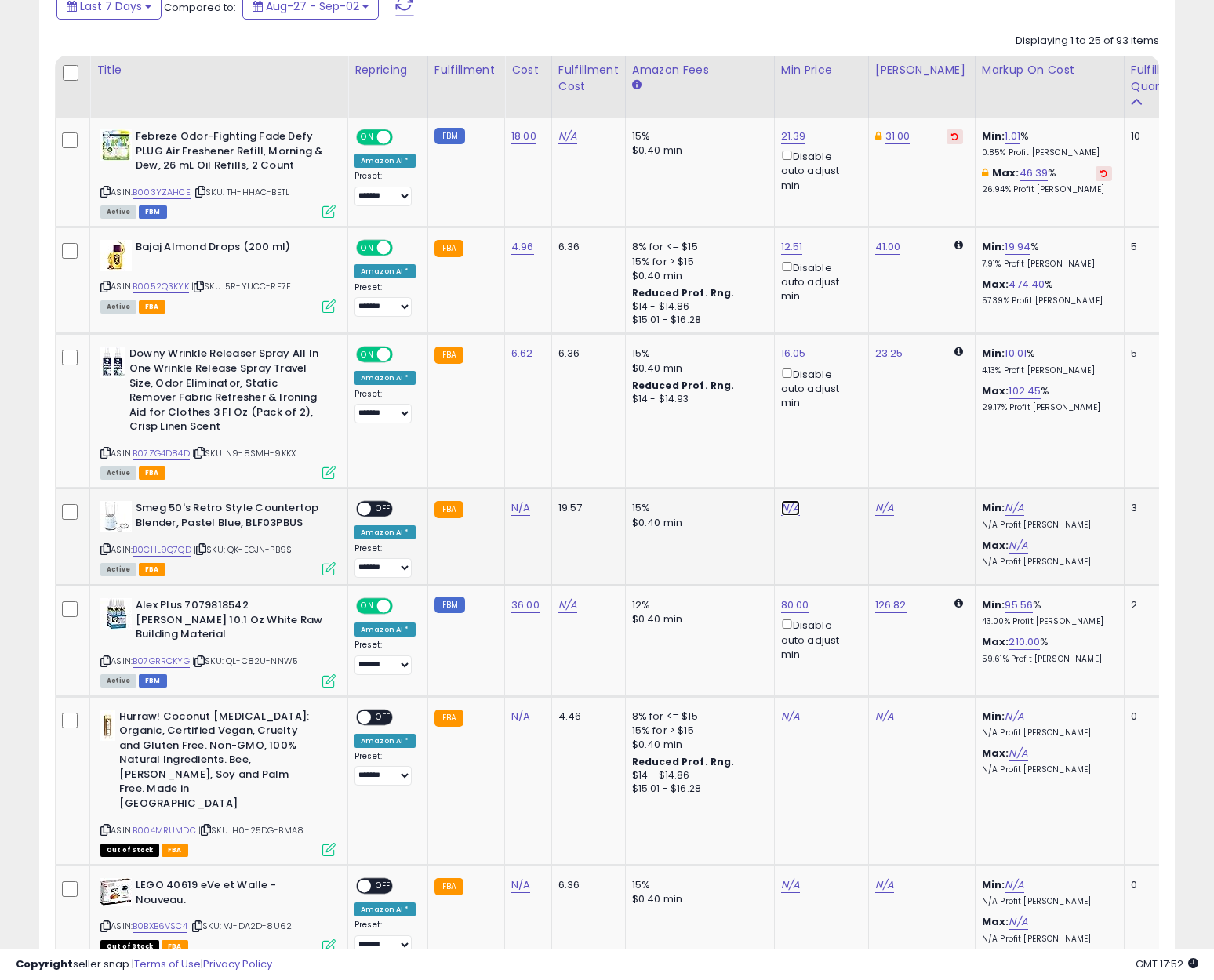
click at [788, 506] on link "N/A" at bounding box center [790, 508] width 19 height 15
type input "***"
click button "submit" at bounding box center [828, 452] width 27 height 24
click at [387, 503] on span "OFF" at bounding box center [383, 510] width 25 height 13
click at [520, 510] on link "N/A" at bounding box center [520, 508] width 19 height 15
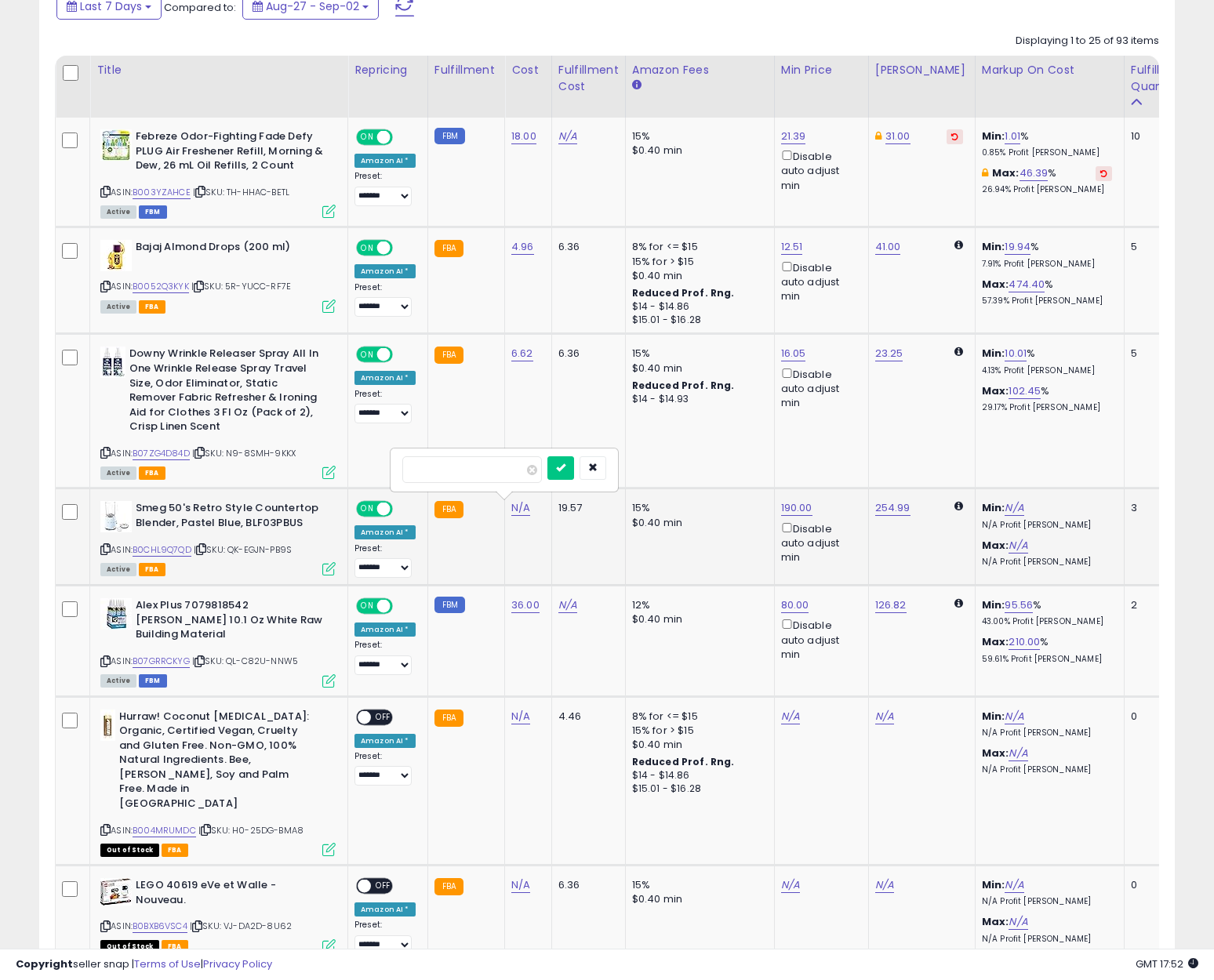
type input "***"
click button "submit" at bounding box center [560, 468] width 27 height 24
click at [800, 510] on link "221.55" at bounding box center [801, 508] width 31 height 15
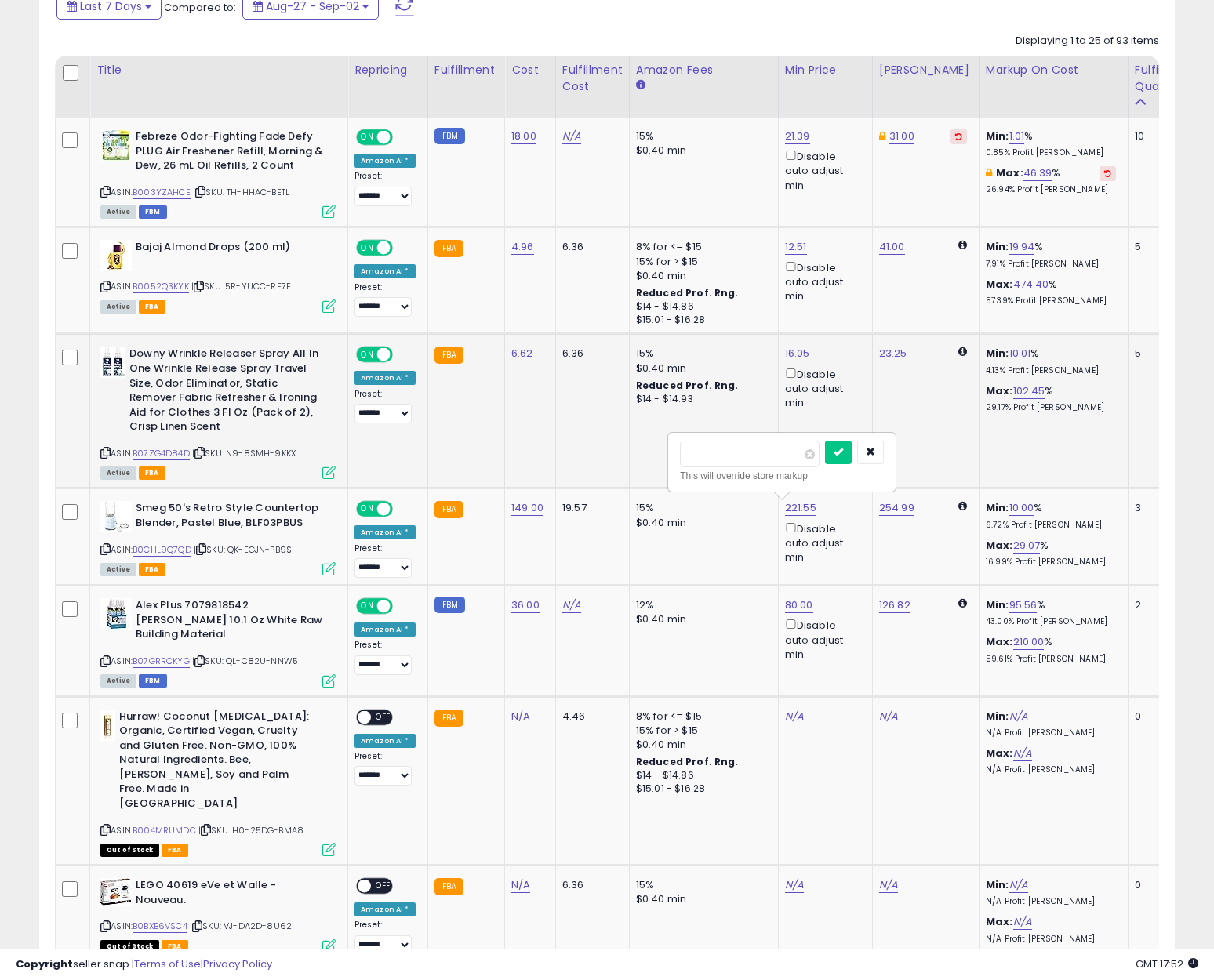
drag, startPoint x: 757, startPoint y: 461, endPoint x: 400, endPoint y: 448, distance: 357.2
type input "***"
click button "submit" at bounding box center [838, 452] width 27 height 24
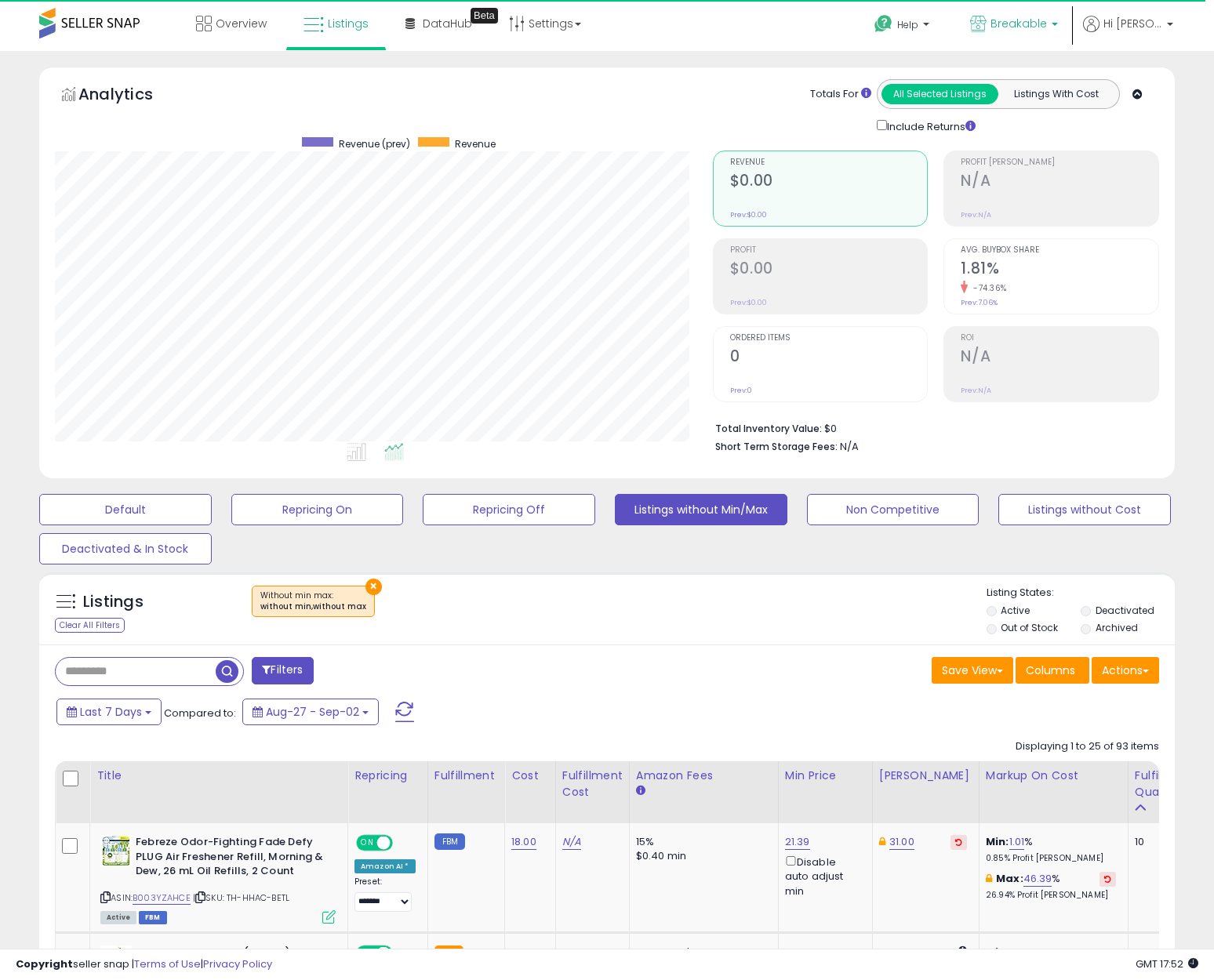
click at [997, 19] on span "Breakable" at bounding box center [1018, 23] width 56 height 15
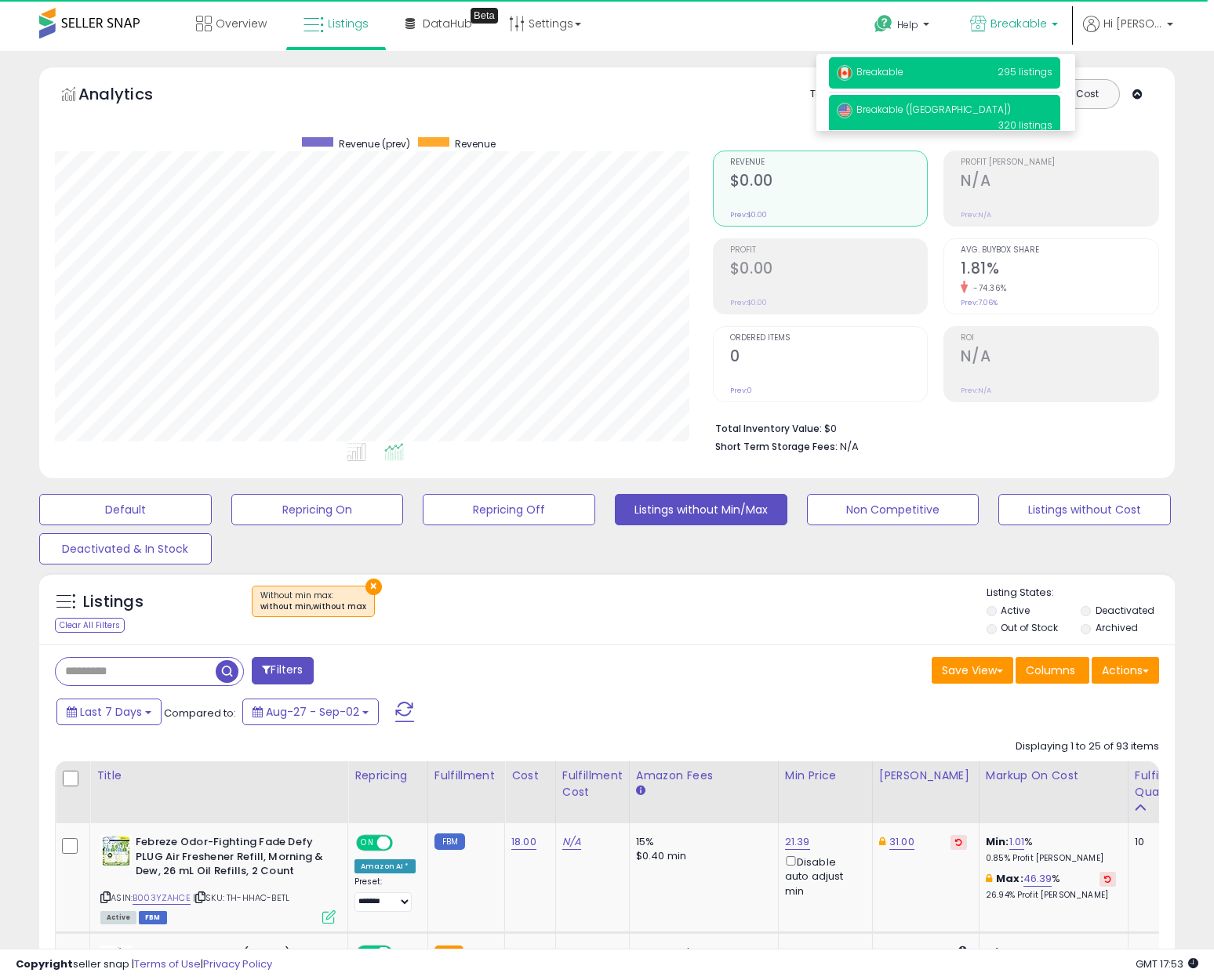
click at [976, 114] on p "Breakable ([GEOGRAPHIC_DATA]) 320 listings" at bounding box center [945, 117] width 232 height 45
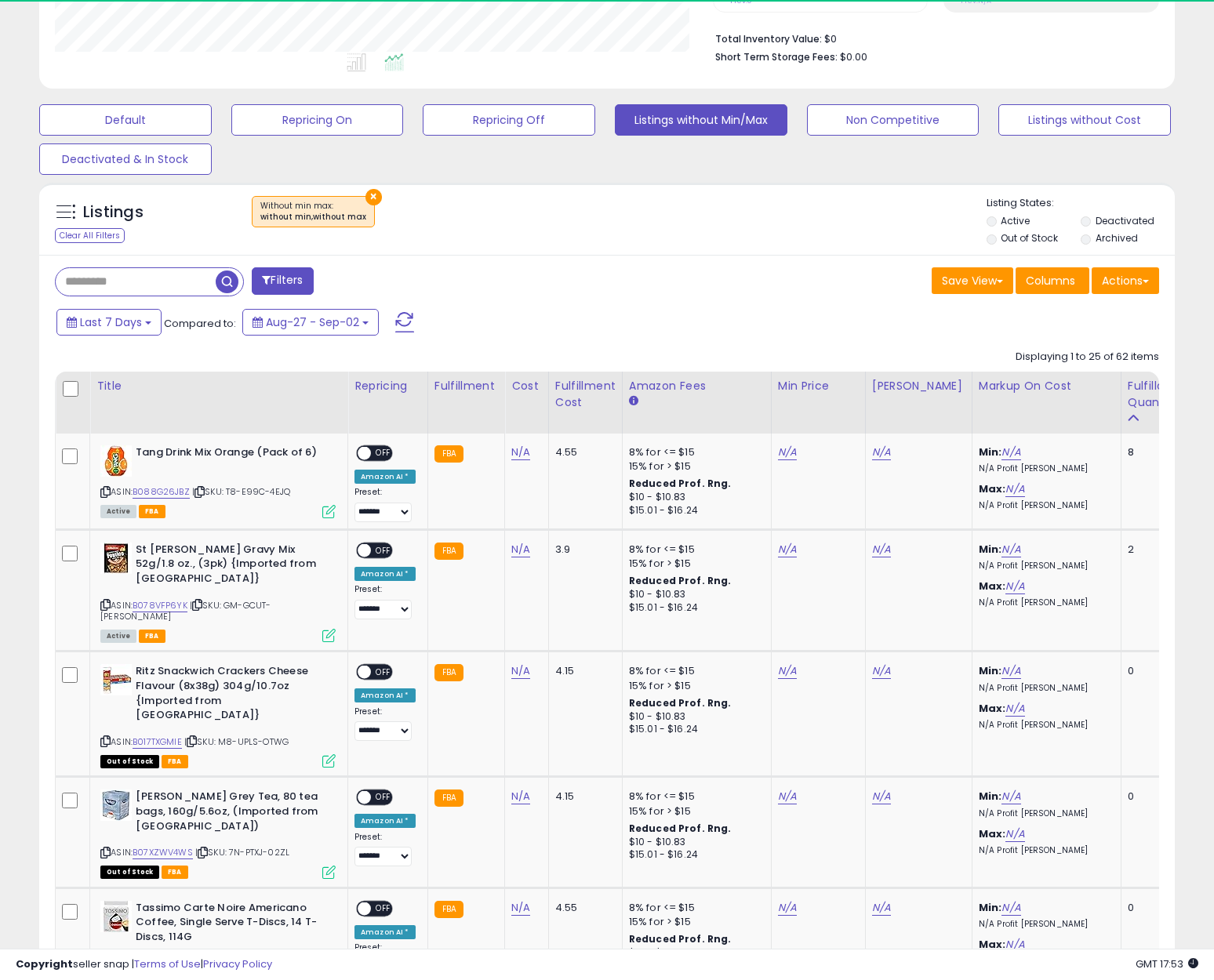
scroll to position [321, 658]
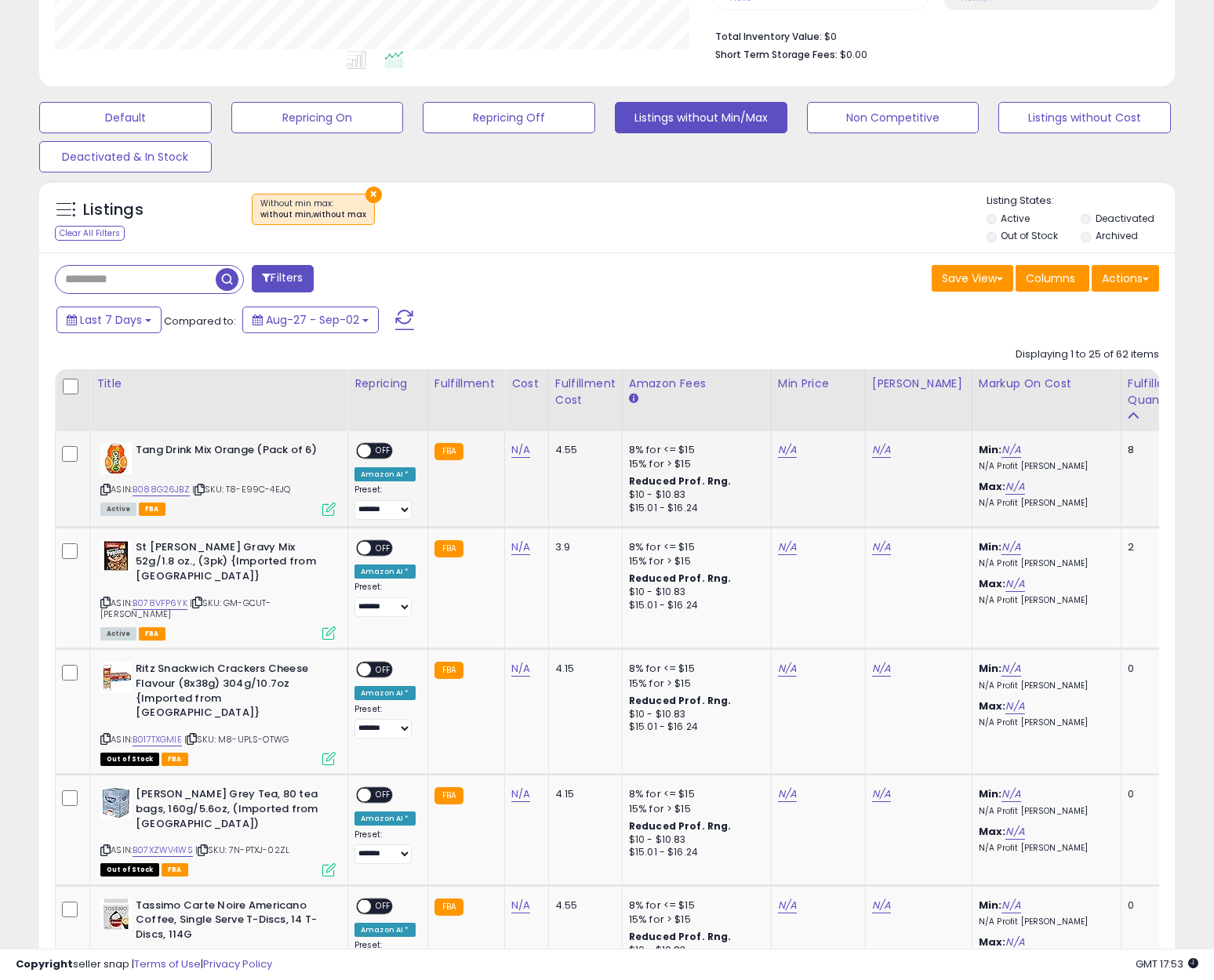
drag, startPoint x: 659, startPoint y: 321, endPoint x: 653, endPoint y: 459, distance: 138.1
click at [659, 321] on div "Last 7 Days Compared to: Aug-27 - Sep-02" at bounding box center [466, 321] width 828 height 35
click at [521, 456] on link "N/A" at bounding box center [520, 449] width 19 height 15
type input "*****"
click button "submit" at bounding box center [560, 410] width 27 height 24
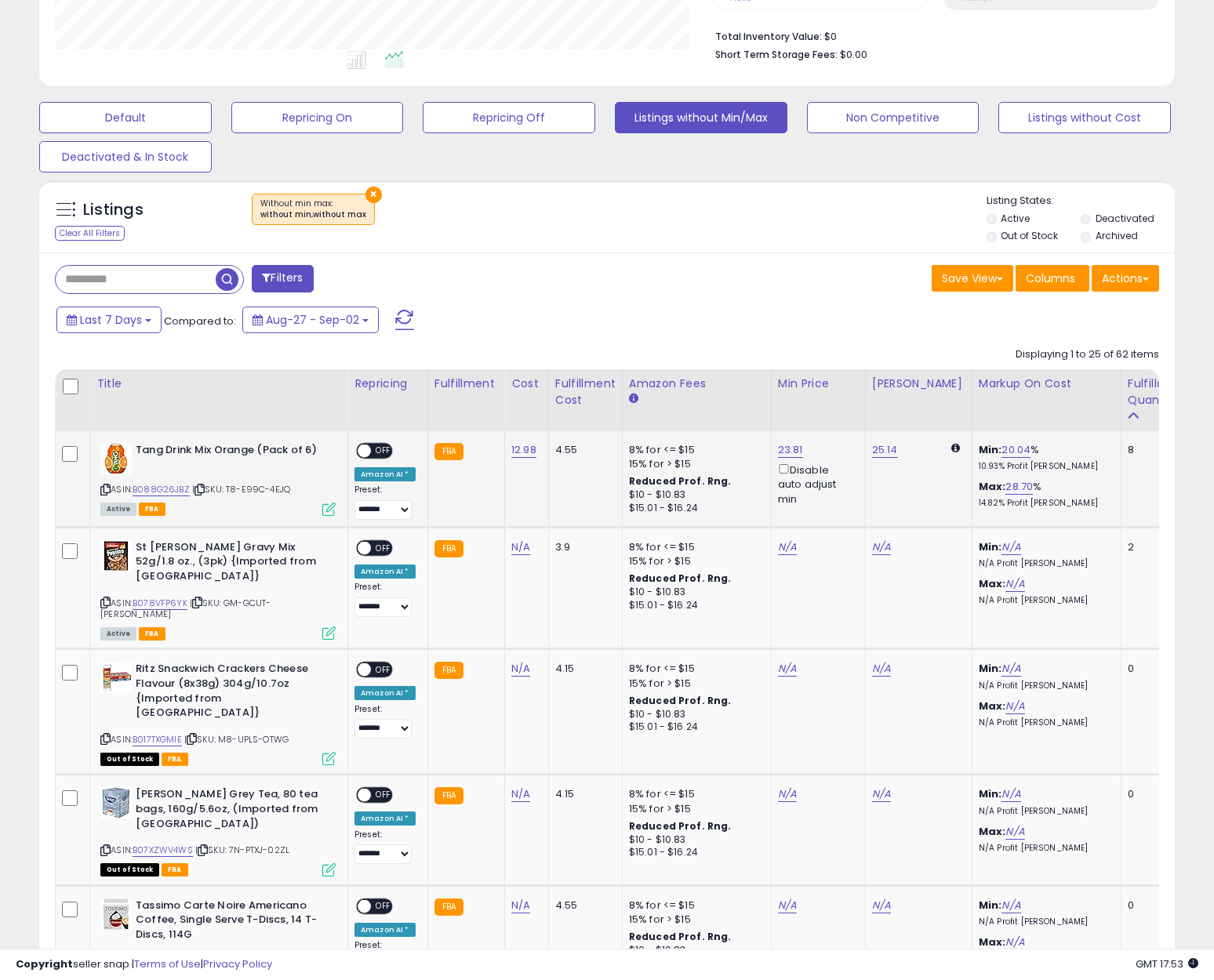
click at [369, 436] on td "ON OFF Amazon AI * Preset: **** ******* Success Error" at bounding box center [388, 479] width 80 height 95
click at [376, 444] on div "ON OFF" at bounding box center [357, 451] width 37 height 13
click at [360, 463] on div "ON OFF Amazon AI * Preset: **** ******* Success Error" at bounding box center [385, 481] width 61 height 77
click at [369, 454] on span at bounding box center [364, 451] width 13 height 13
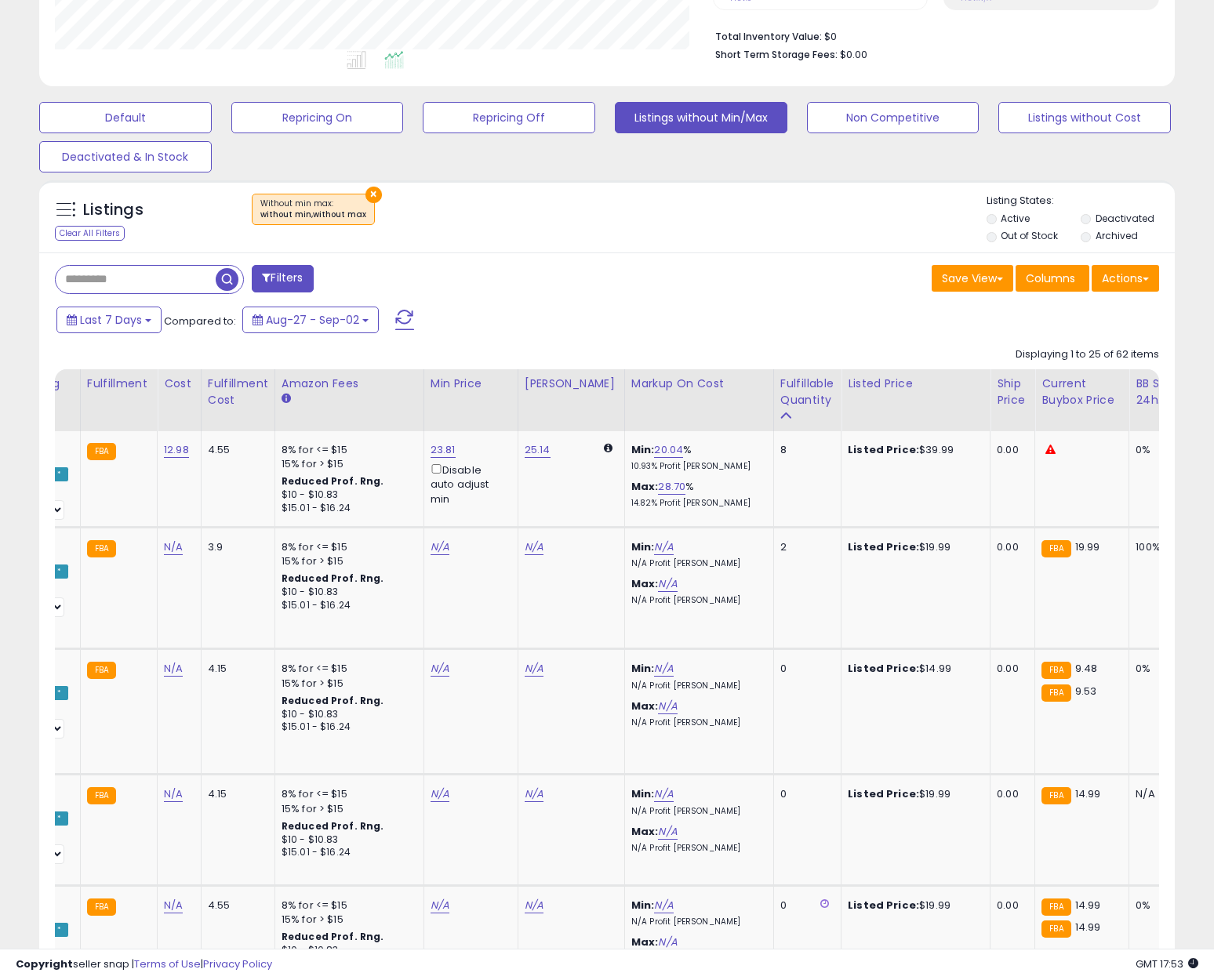
scroll to position [0, 0]
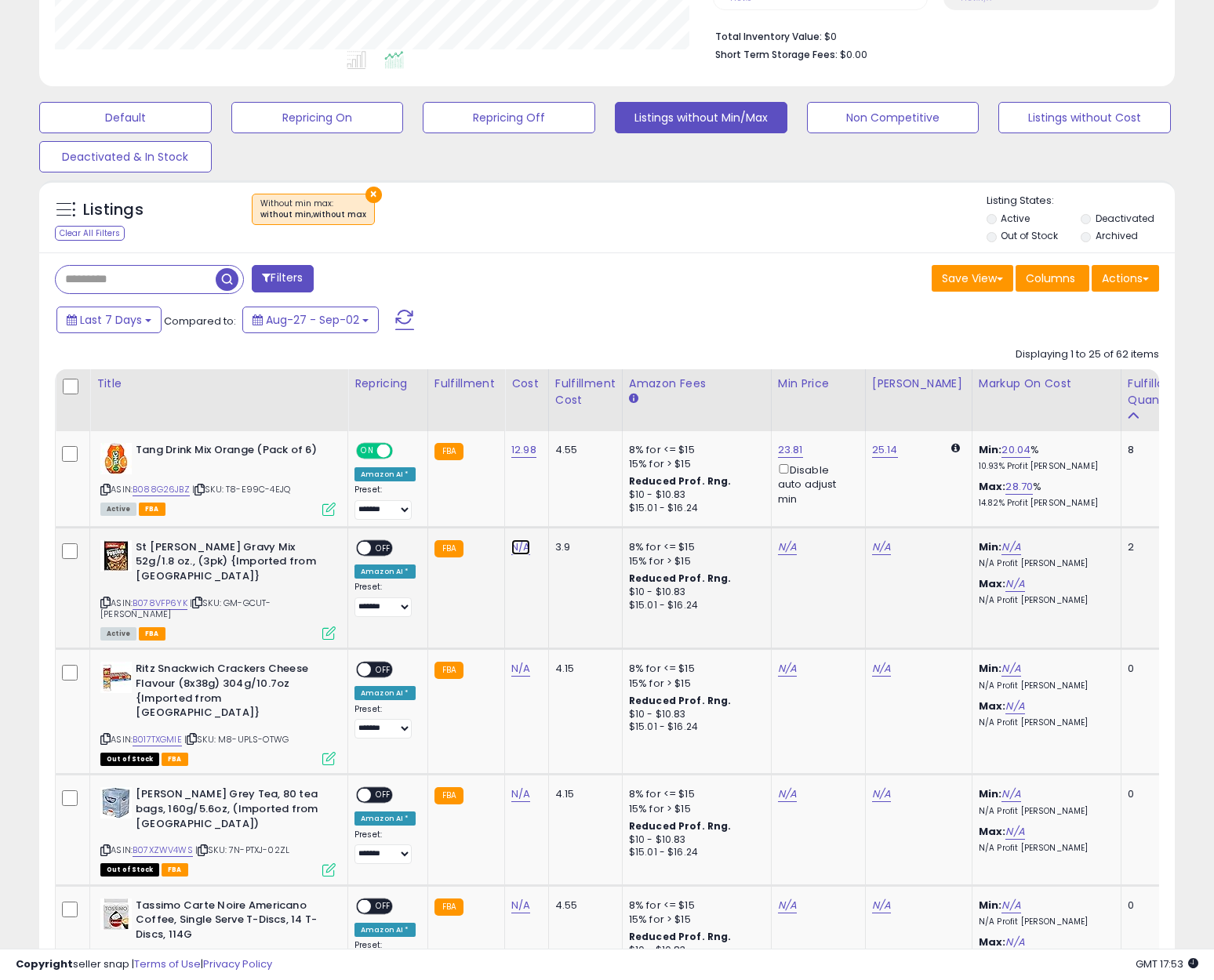
click at [522, 548] on link "N/A" at bounding box center [520, 547] width 19 height 15
type input "****"
click button "submit" at bounding box center [560, 507] width 27 height 24
click at [518, 548] on link "21.60" at bounding box center [523, 547] width 25 height 15
drag, startPoint x: 448, startPoint y: 510, endPoint x: 394, endPoint y: 506, distance: 54.1
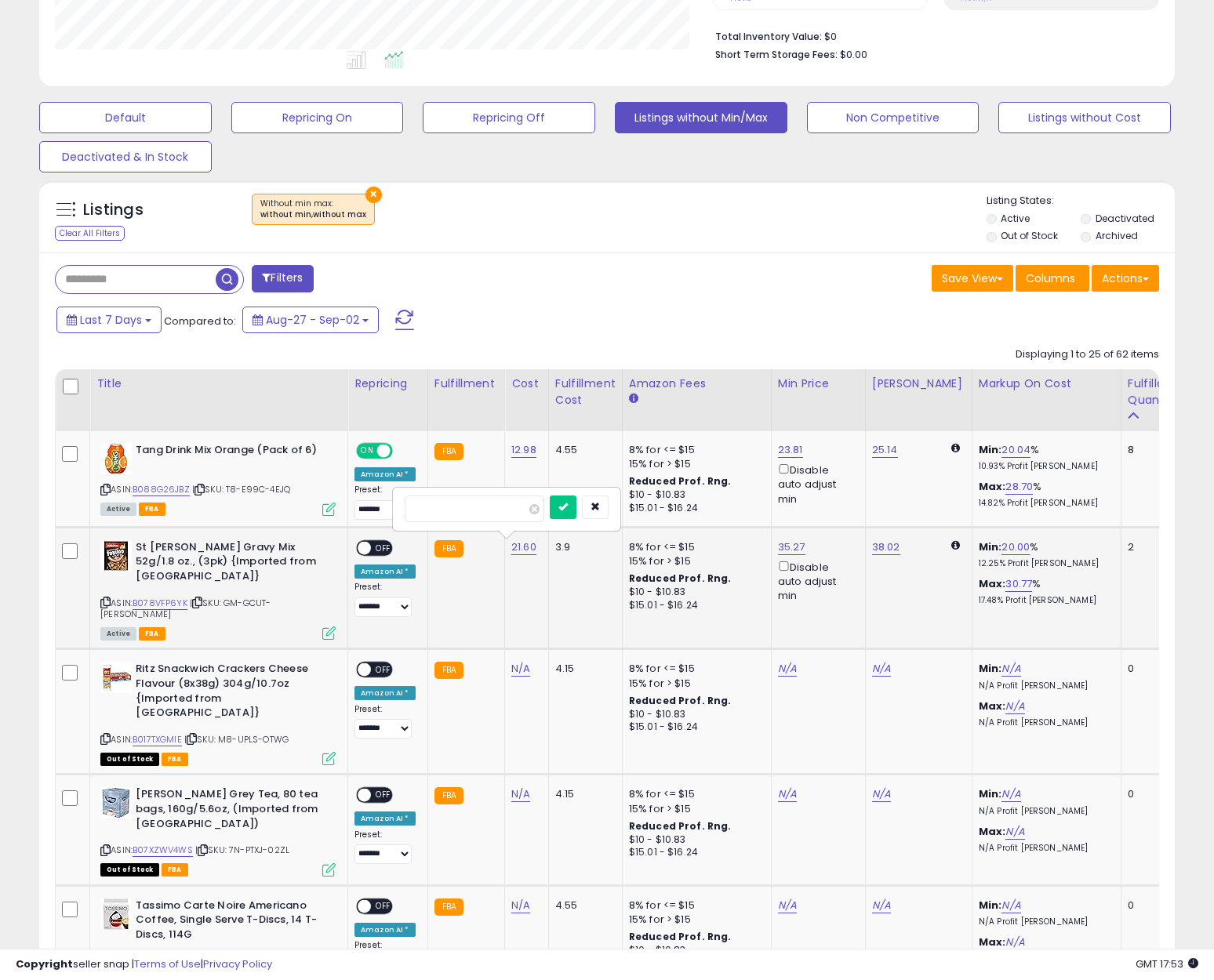
click at [394, 506] on div "*****" at bounding box center [506, 509] width 226 height 42
type input "****"
click button "submit" at bounding box center [563, 507] width 27 height 24
click at [383, 546] on span "OFF" at bounding box center [383, 548] width 25 height 13
click at [1003, 542] on link "29.95" at bounding box center [1015, 547] width 29 height 15
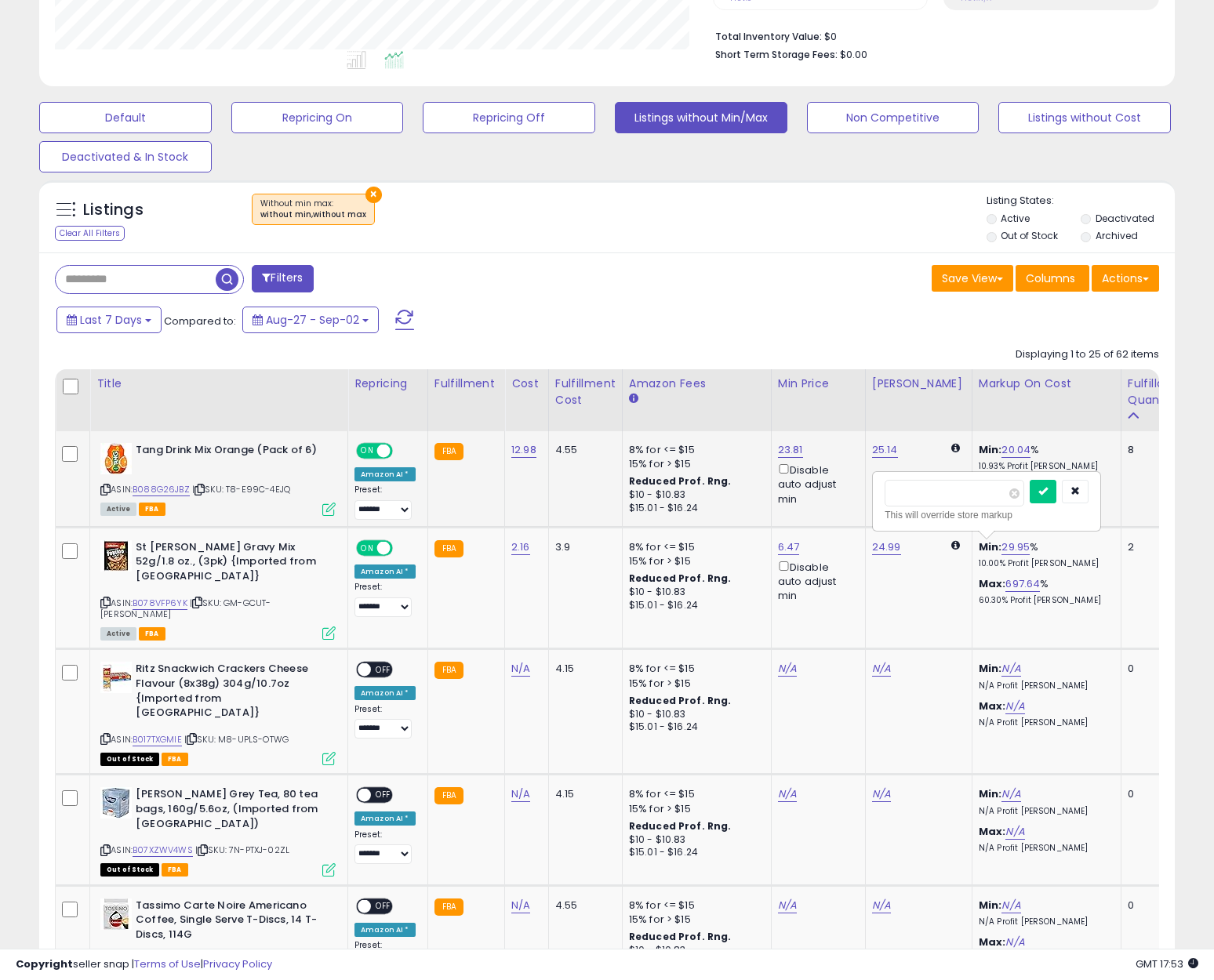
type input "*"
type input "***"
click button "submit" at bounding box center [1043, 492] width 27 height 24
